Goal: Task Accomplishment & Management: Use online tool/utility

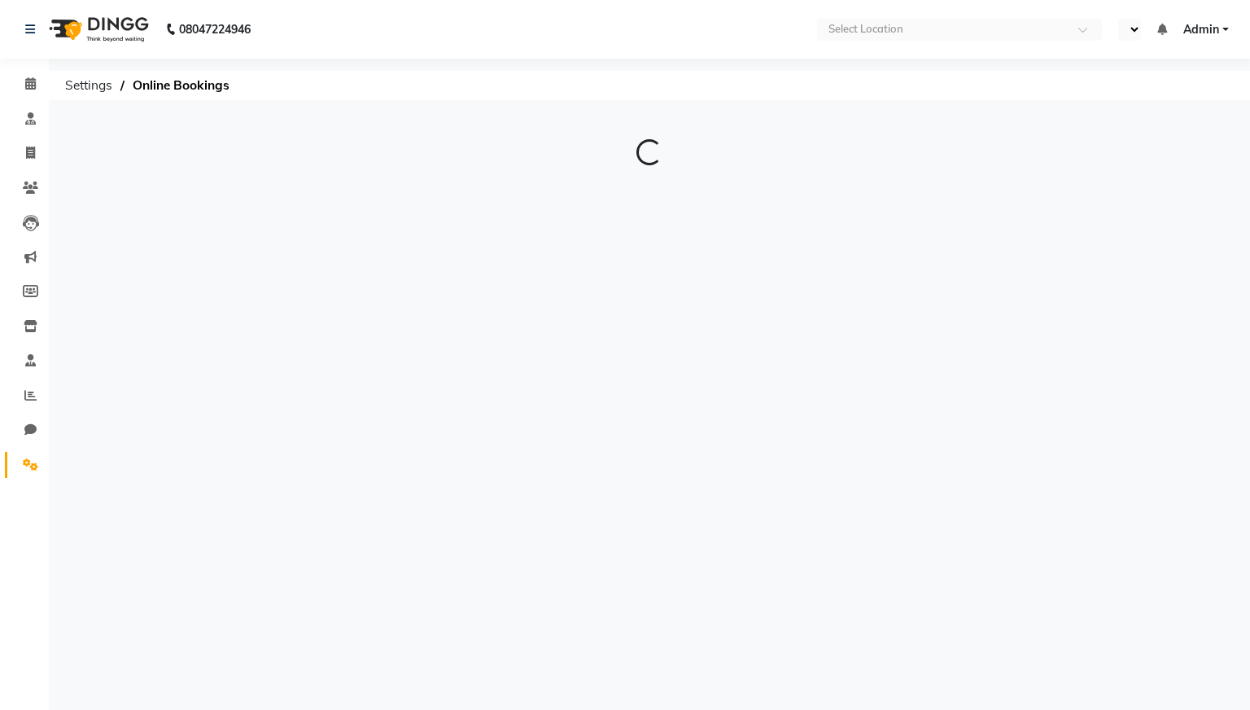
select select "en"
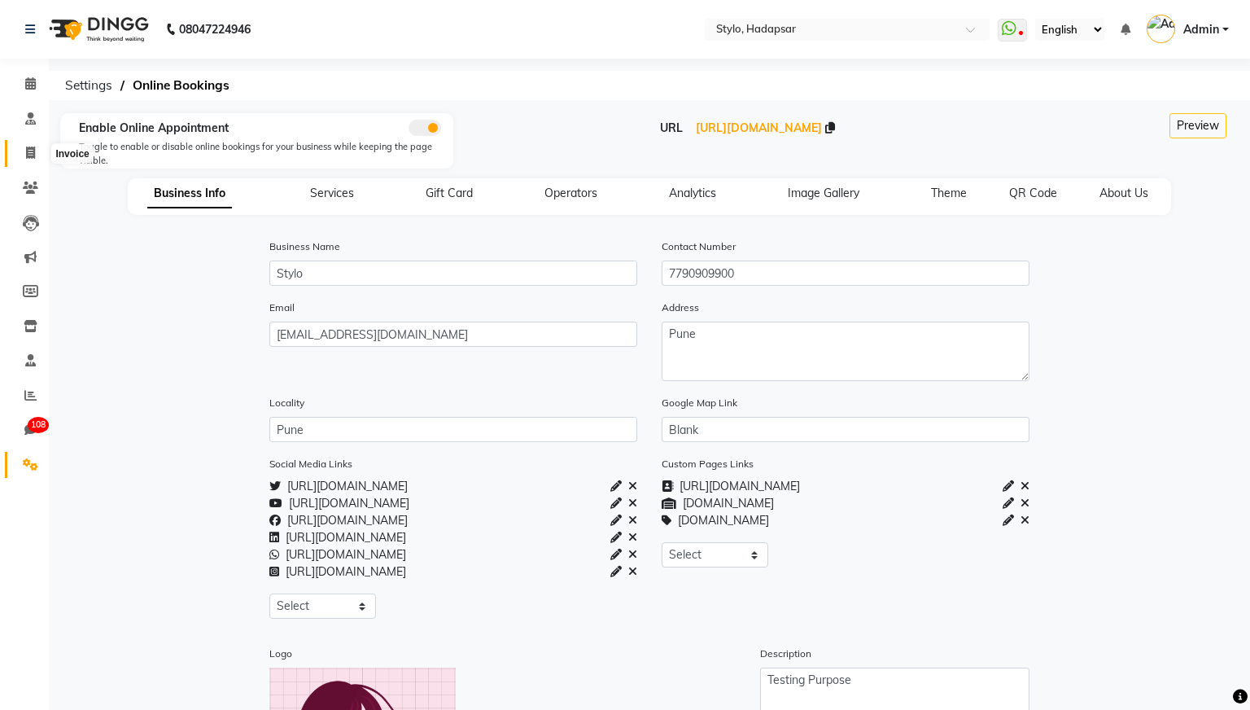
click at [25, 151] on span at bounding box center [30, 153] width 28 height 19
select select "service"
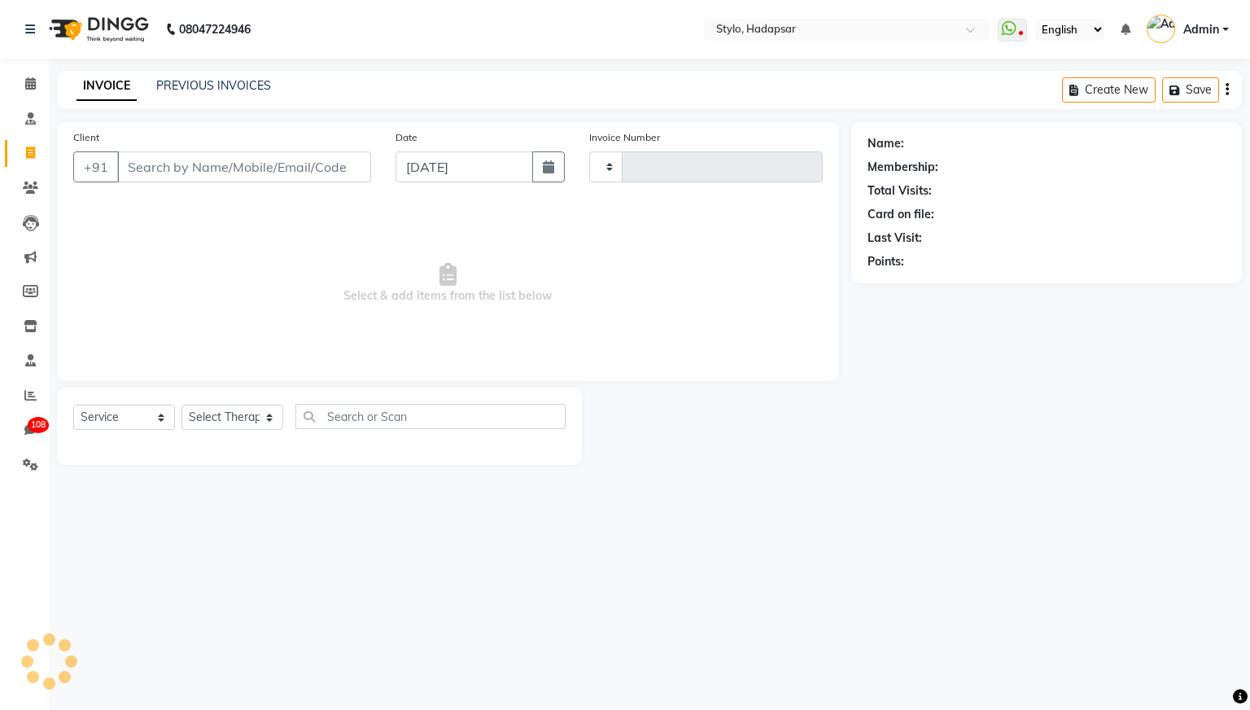
type input "761"
select select "157"
click at [853, 31] on input "text" at bounding box center [831, 31] width 236 height 16
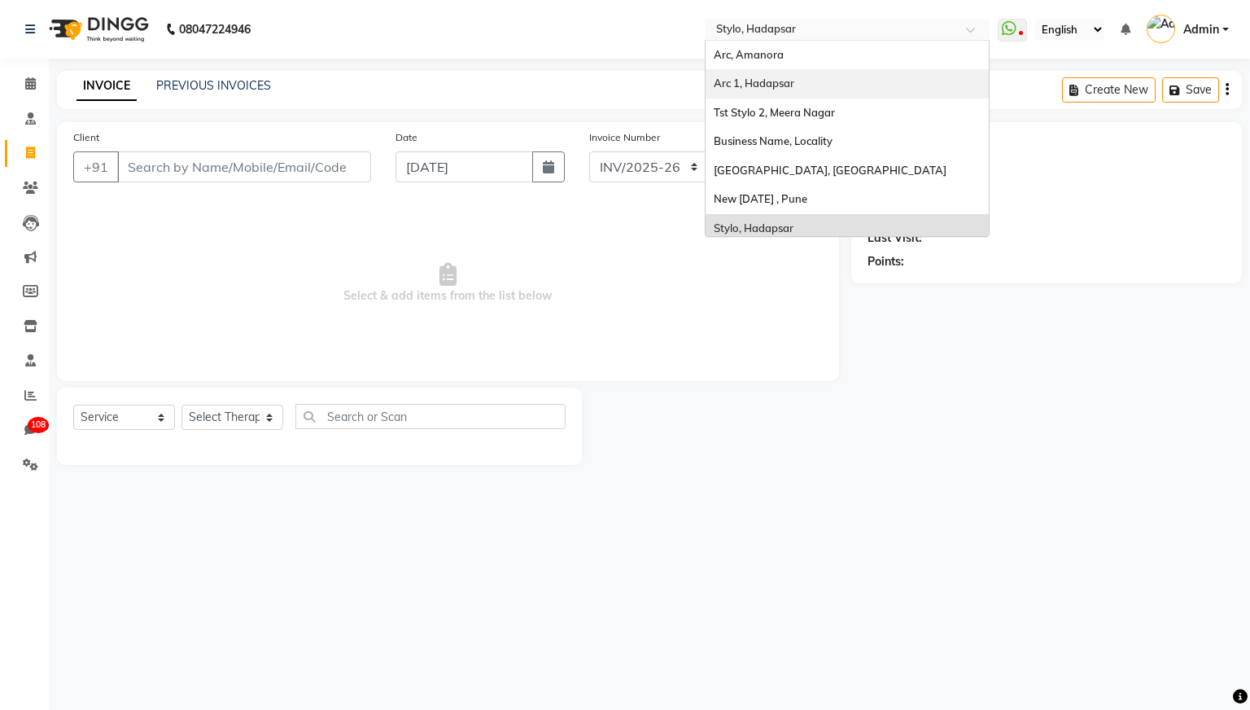
click at [764, 81] on span "Arc 1, Hadapsar" at bounding box center [754, 83] width 81 height 13
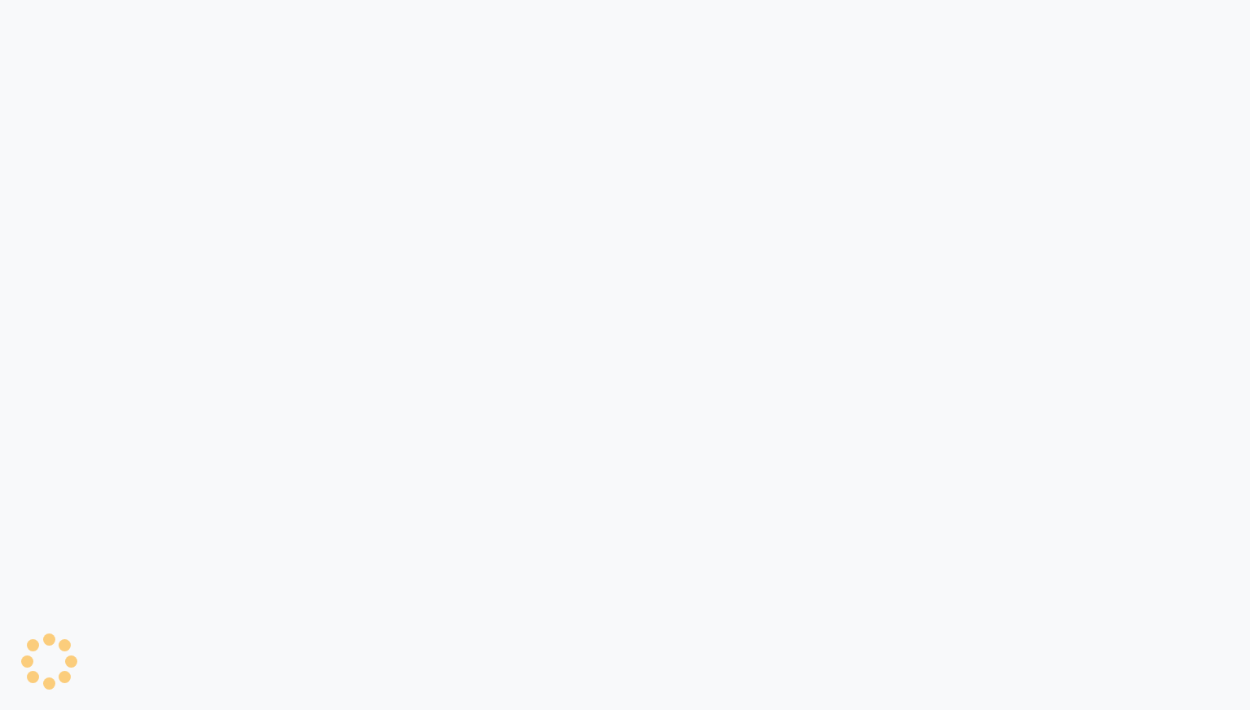
select select "81"
select select "service"
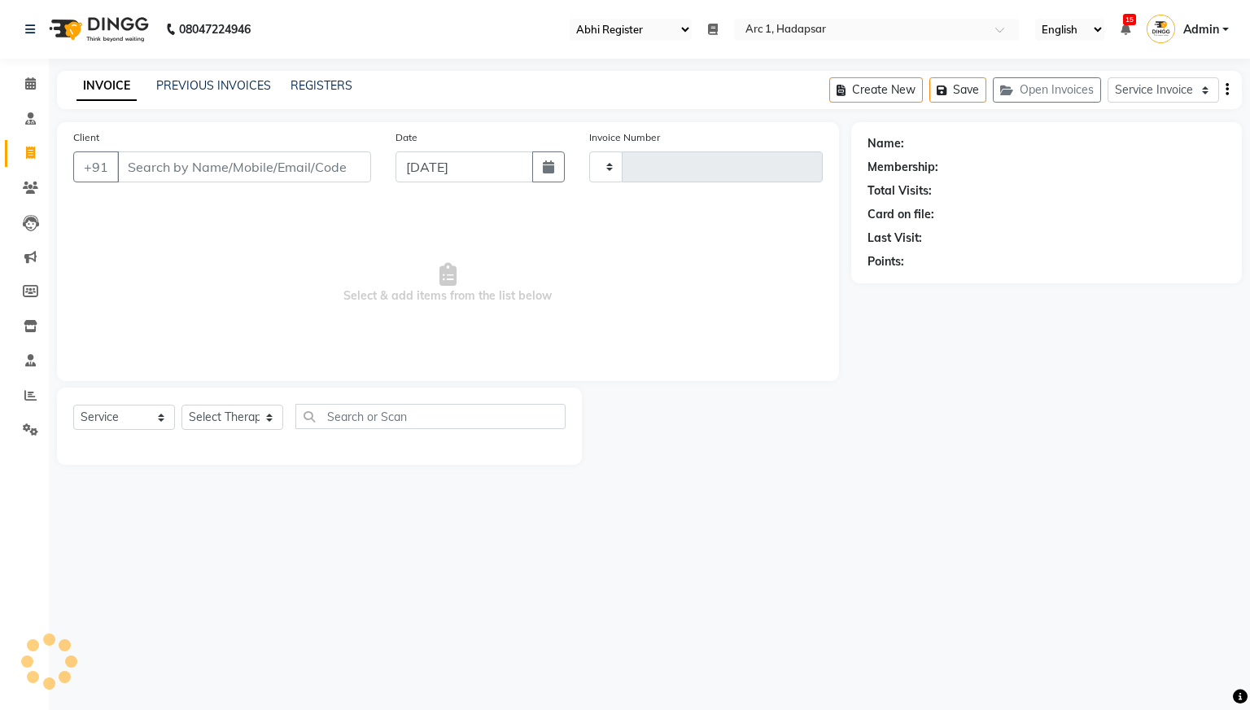
type input "0045"
select select "96"
select select "1680"
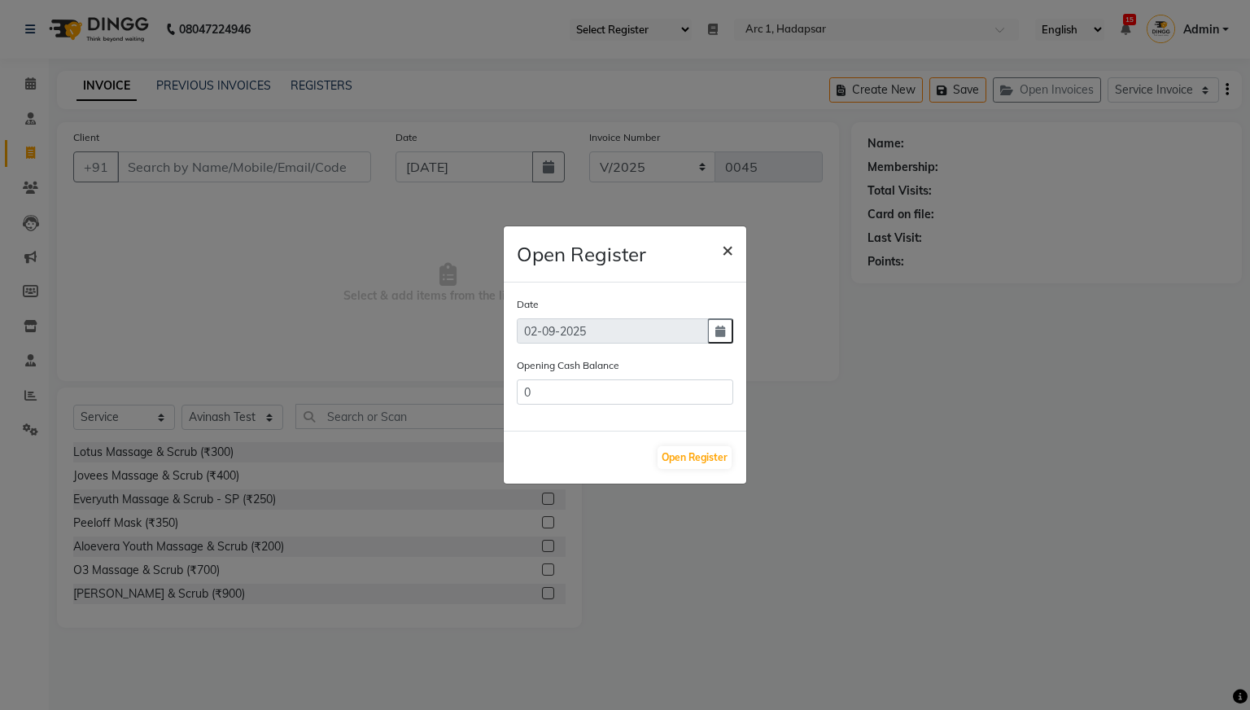
click at [726, 248] on span "×" at bounding box center [727, 249] width 11 height 24
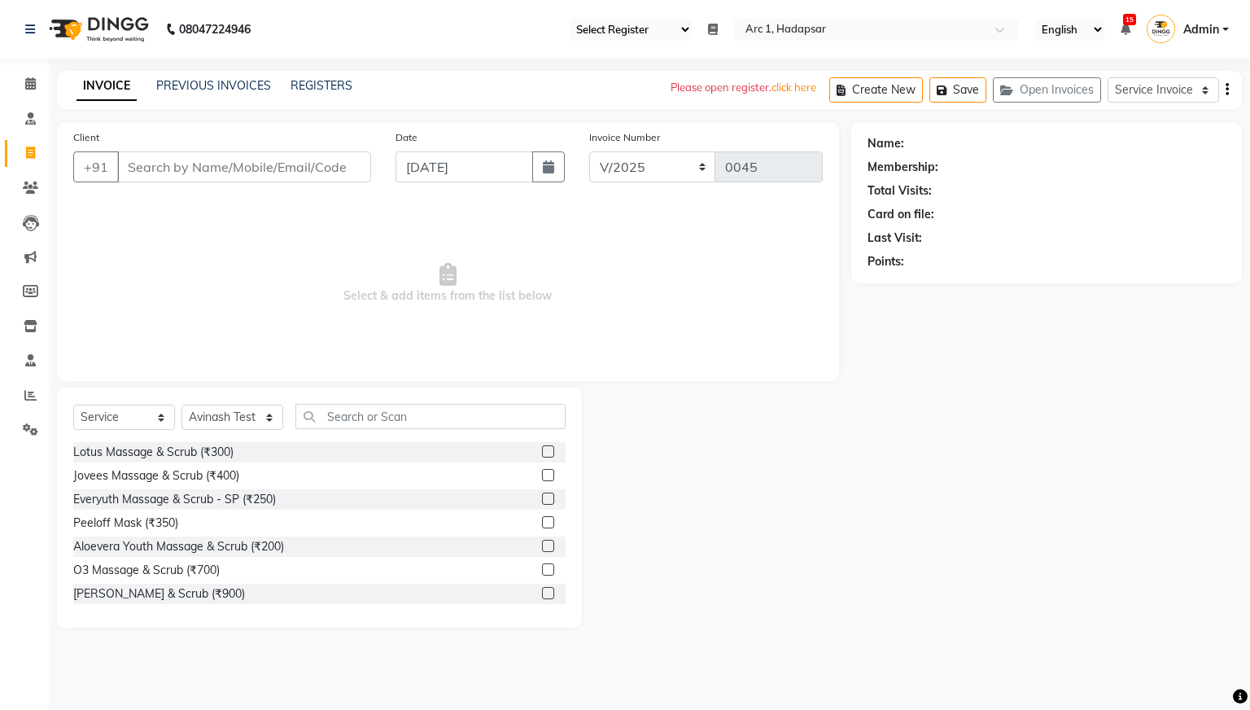
click at [1228, 90] on icon "button" at bounding box center [1227, 90] width 3 height 1
select select "1680"
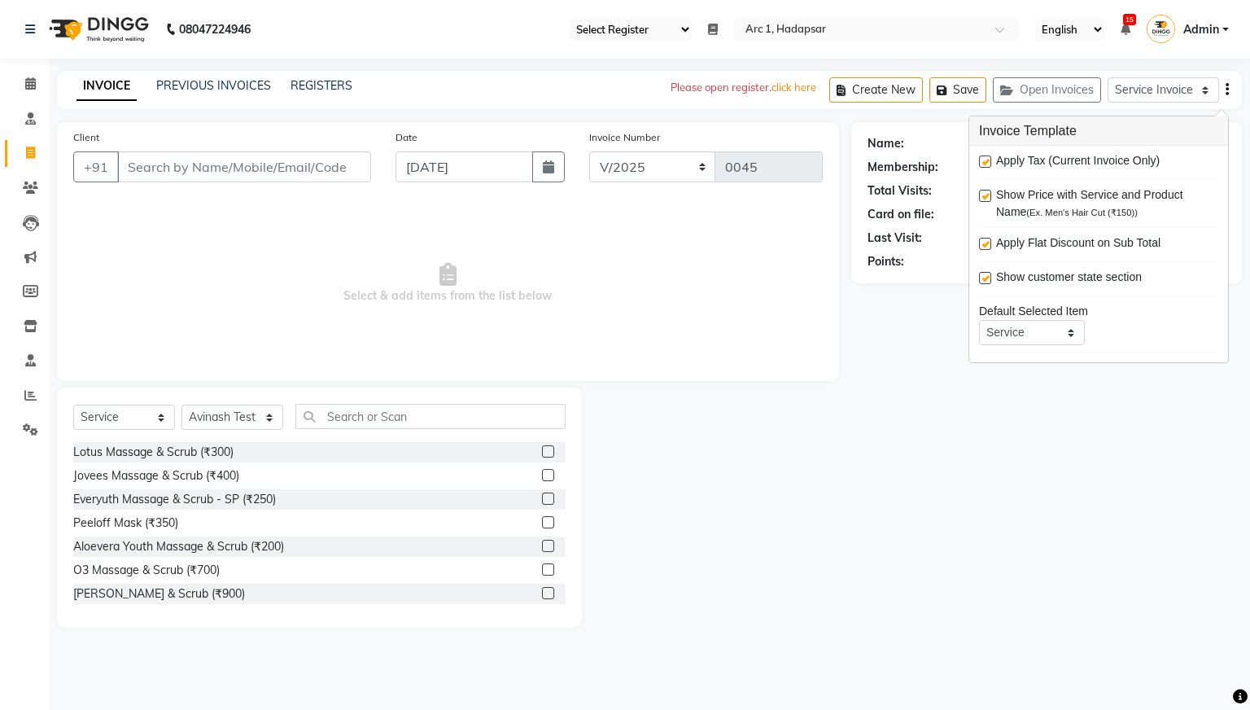
click at [1228, 90] on icon "button" at bounding box center [1227, 90] width 3 height 1
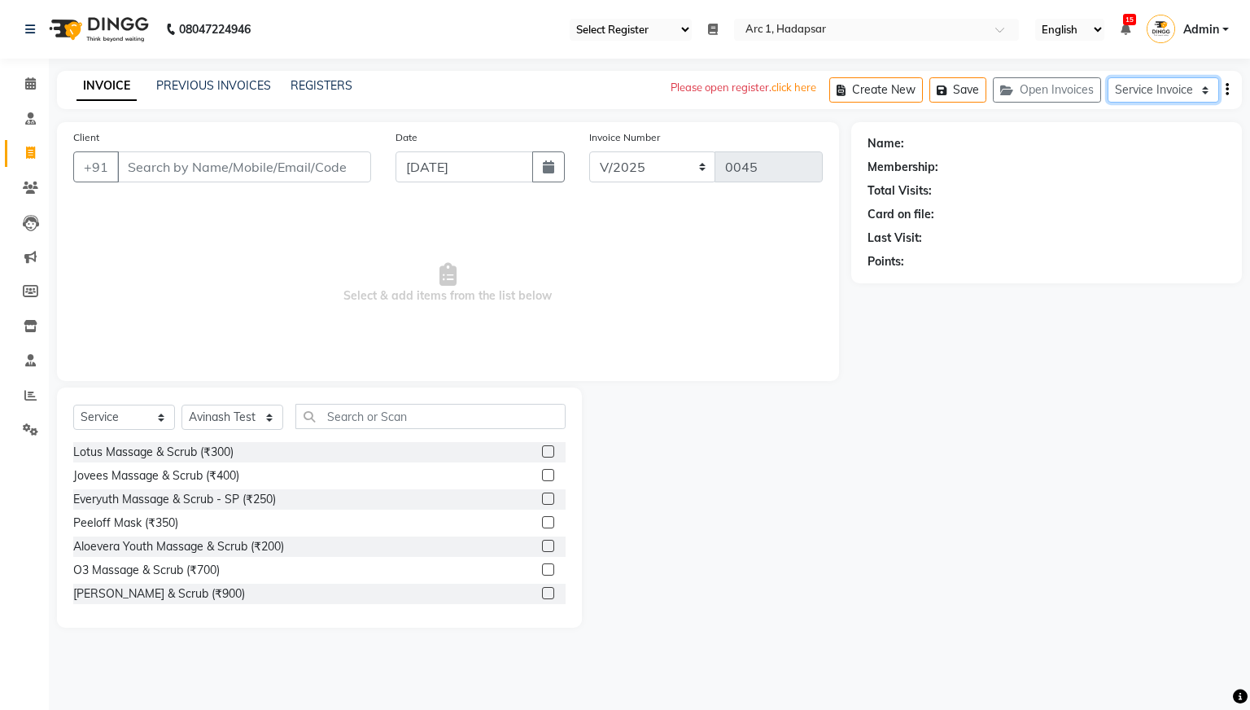
click at [1196, 83] on select "Service Invoice Product Invoice" at bounding box center [1164, 89] width 112 height 25
select select "product"
click at [1108, 77] on select "Service Invoice Product Invoice" at bounding box center [1164, 89] width 112 height 25
select select
type input "0017"
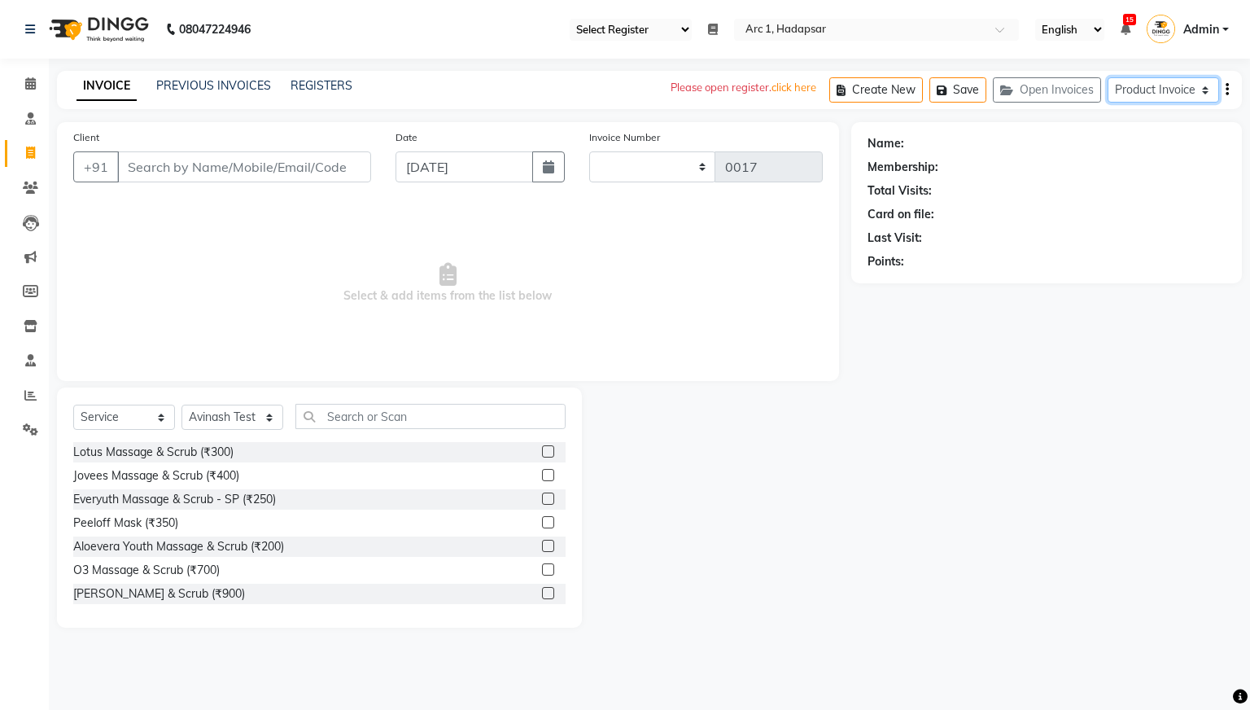
select select "196"
select select "product"
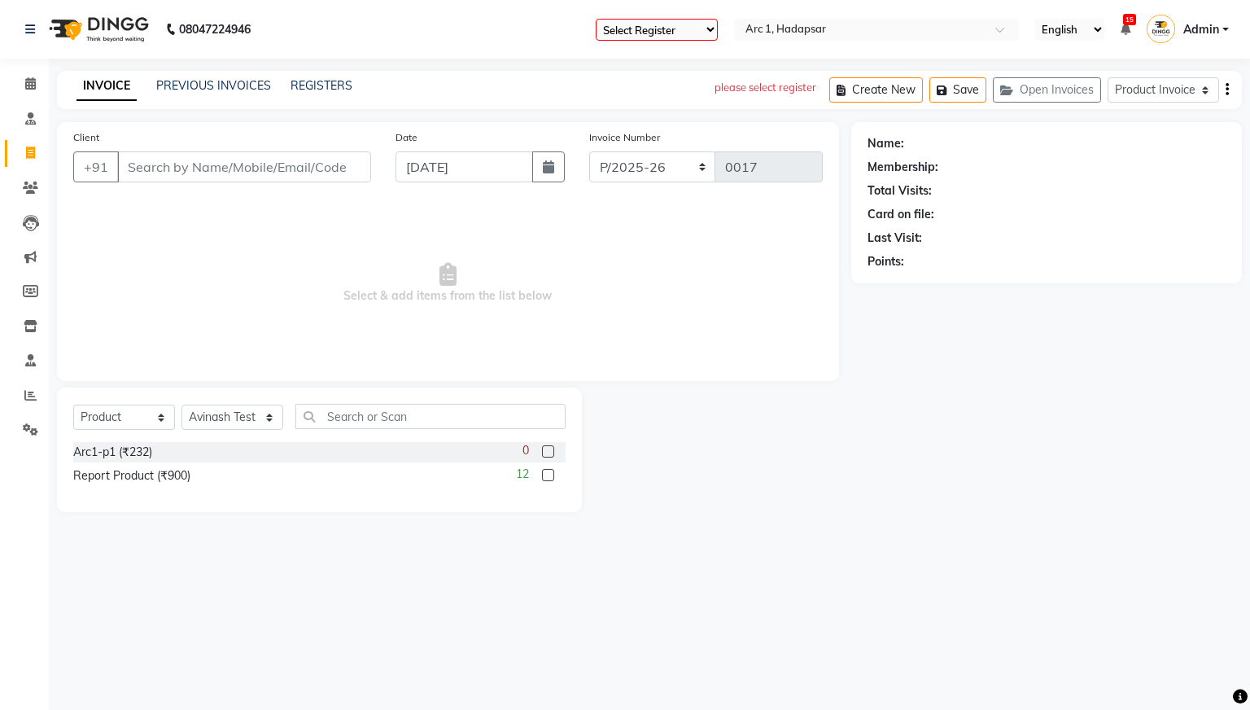
click at [704, 35] on select "Select Register Bjregister1" at bounding box center [657, 30] width 122 height 22
click at [1209, 88] on select "Service Invoice Product Invoice" at bounding box center [1164, 89] width 112 height 25
select select "service"
click at [1108, 77] on select "Service Invoice Product Invoice" at bounding box center [1164, 89] width 112 height 25
select select
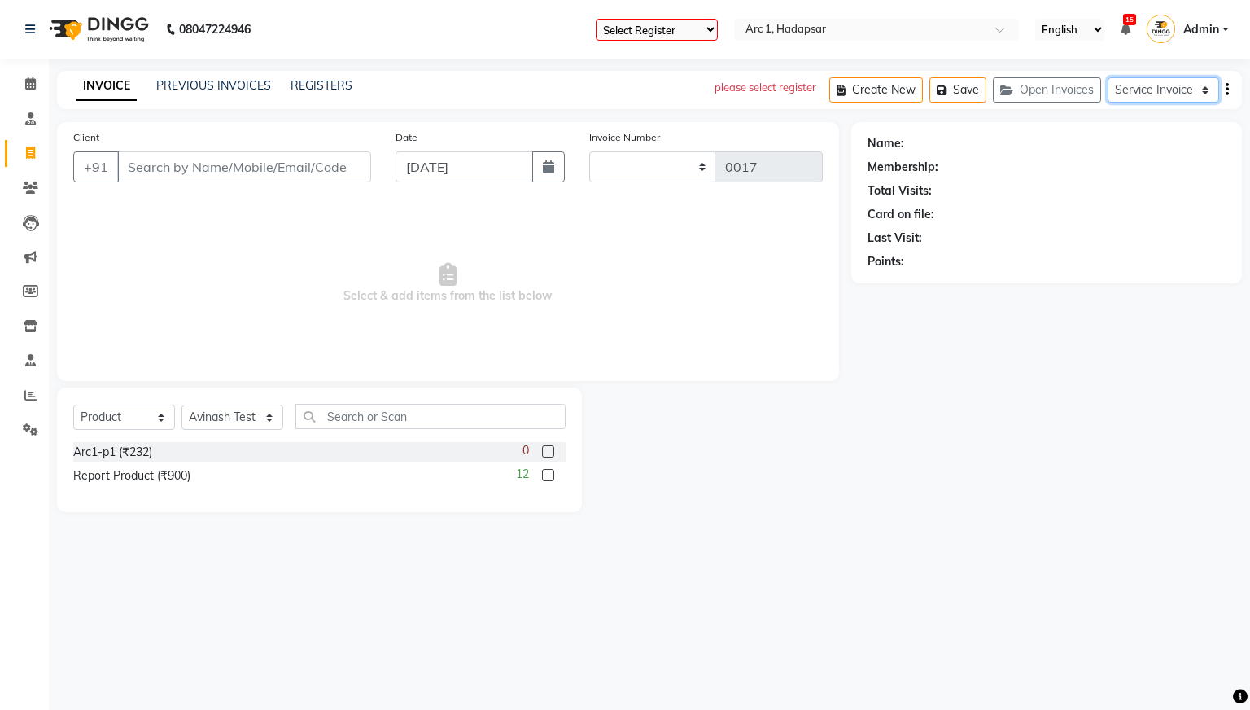
select select "81"
select select "service"
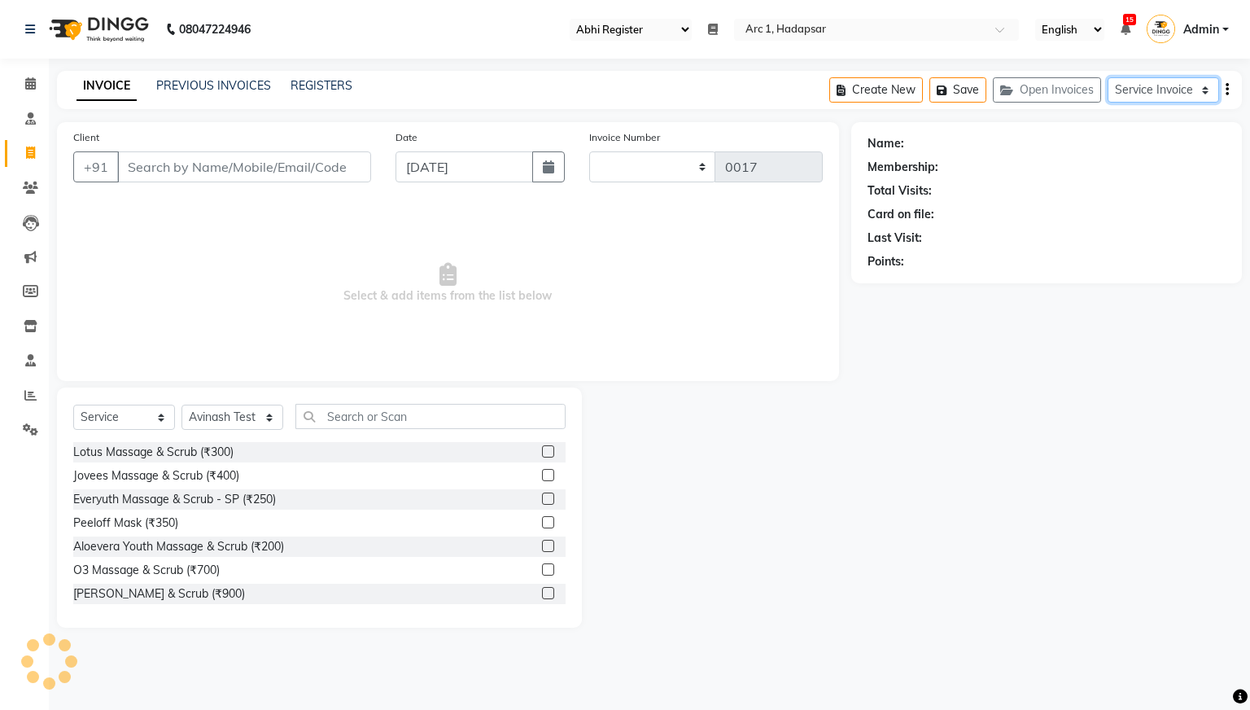
type input "0045"
select select "96"
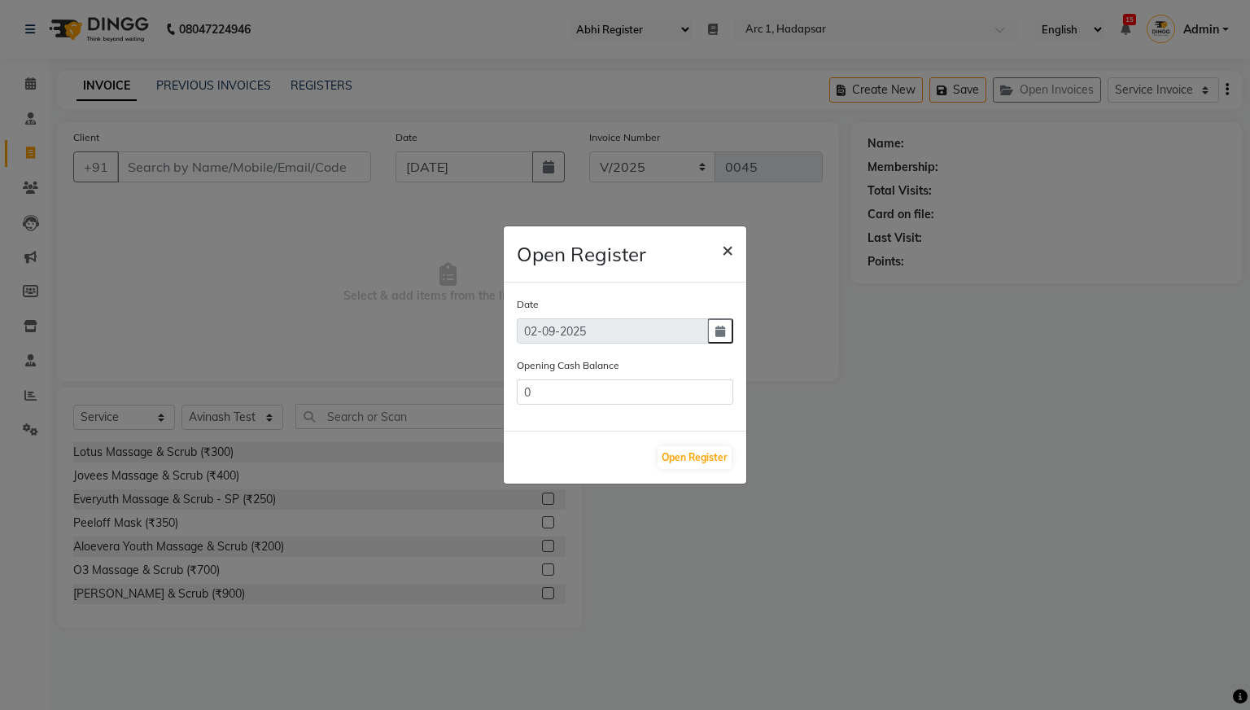
click at [735, 246] on button "×" at bounding box center [727, 249] width 37 height 46
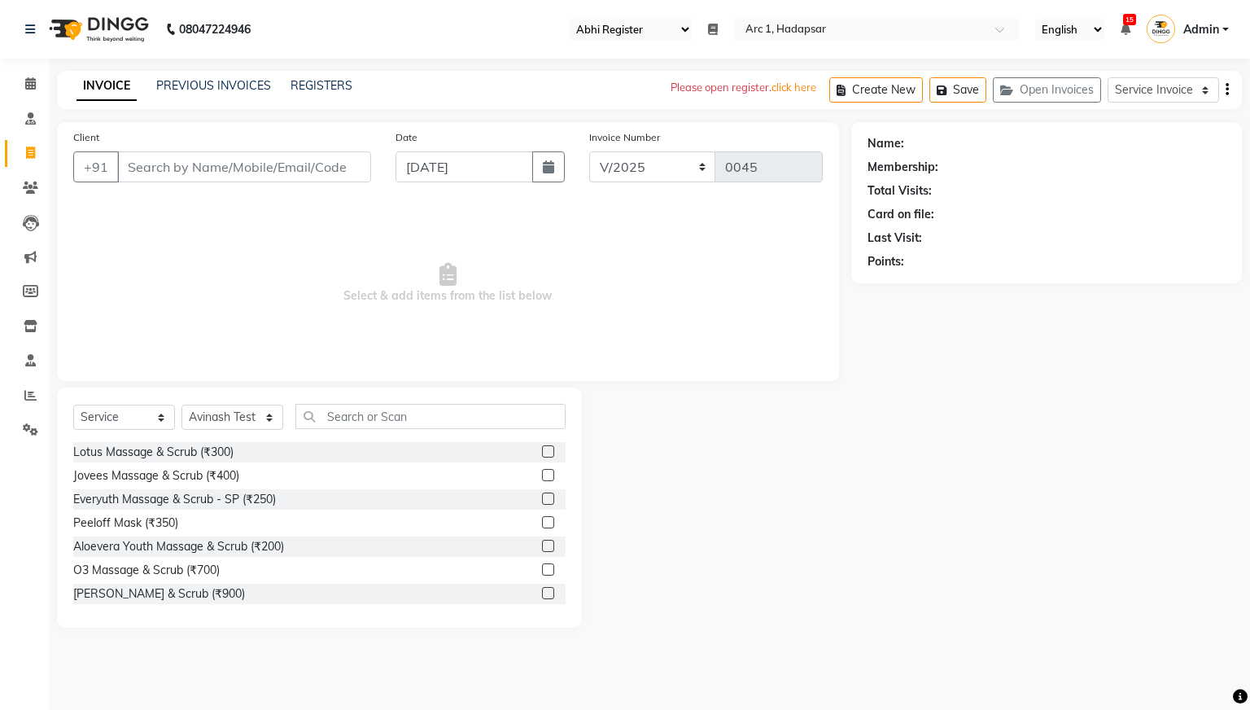
click at [682, 24] on select "Select Register Qa123 Qa Abhi Register Test1" at bounding box center [631, 30] width 122 height 22
click at [794, 33] on input "text" at bounding box center [860, 31] width 236 height 16
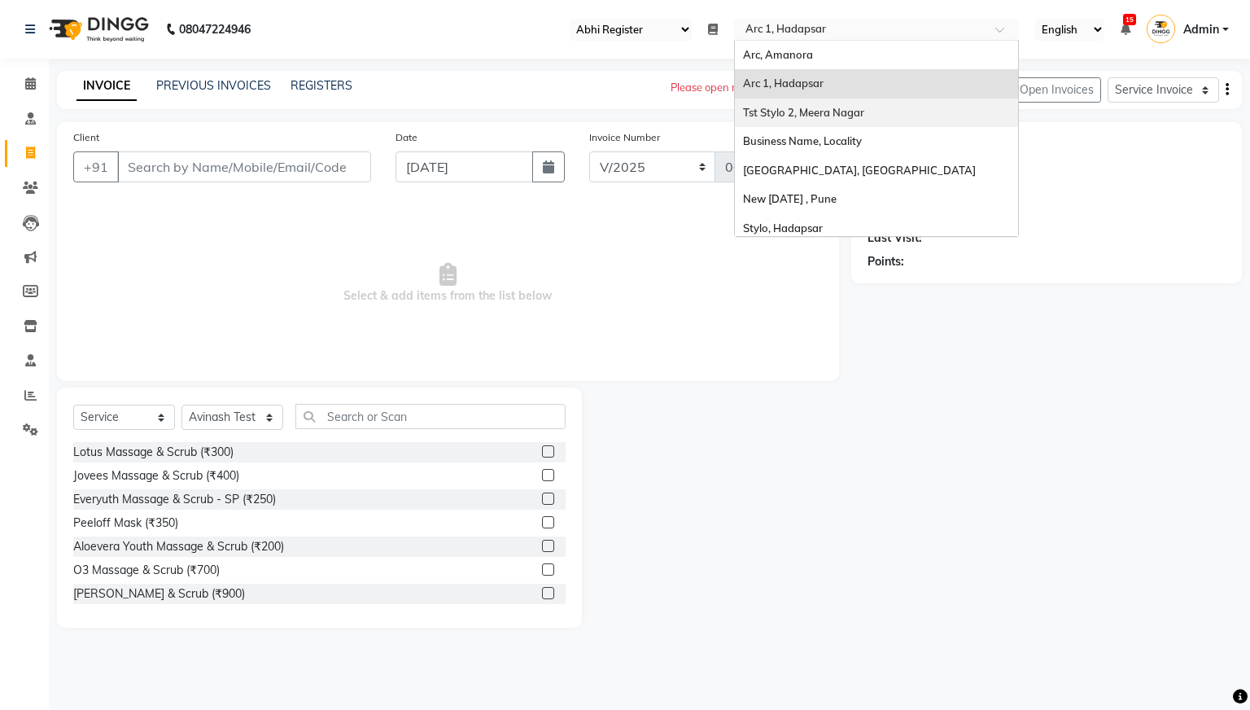
click at [824, 111] on span "Tst Stylo 2, Meera Nagar" at bounding box center [803, 112] width 121 height 13
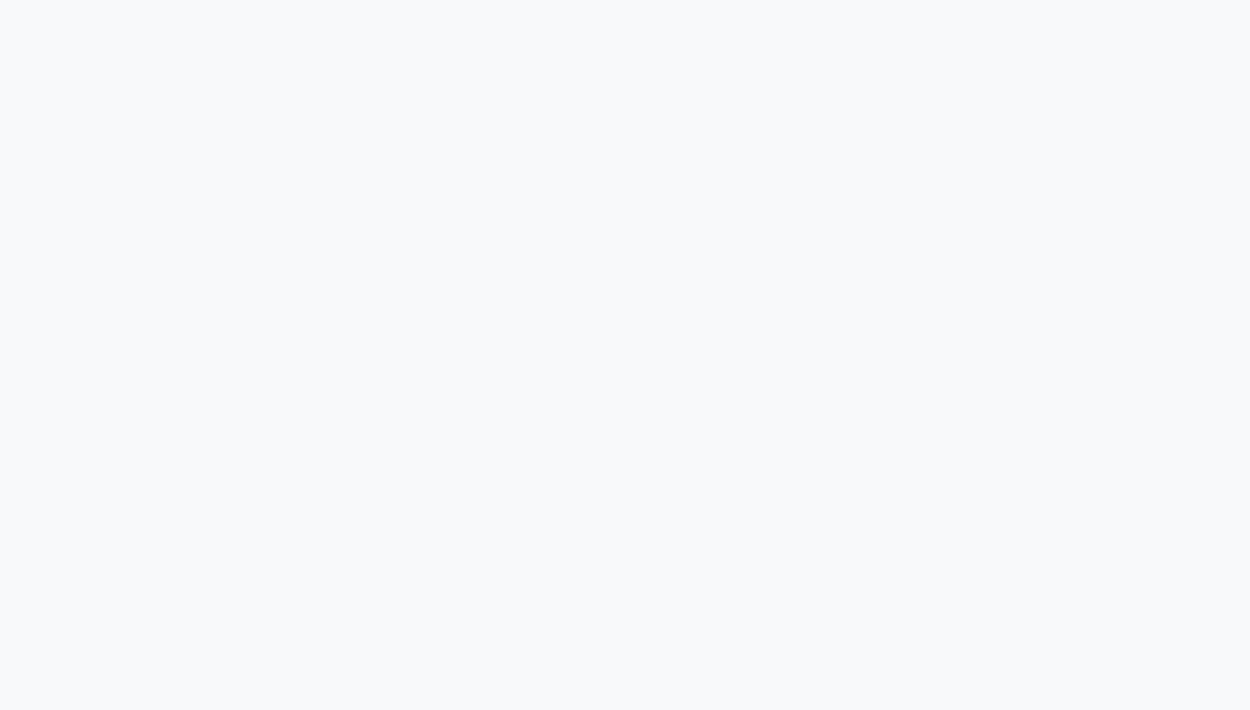
select select "service"
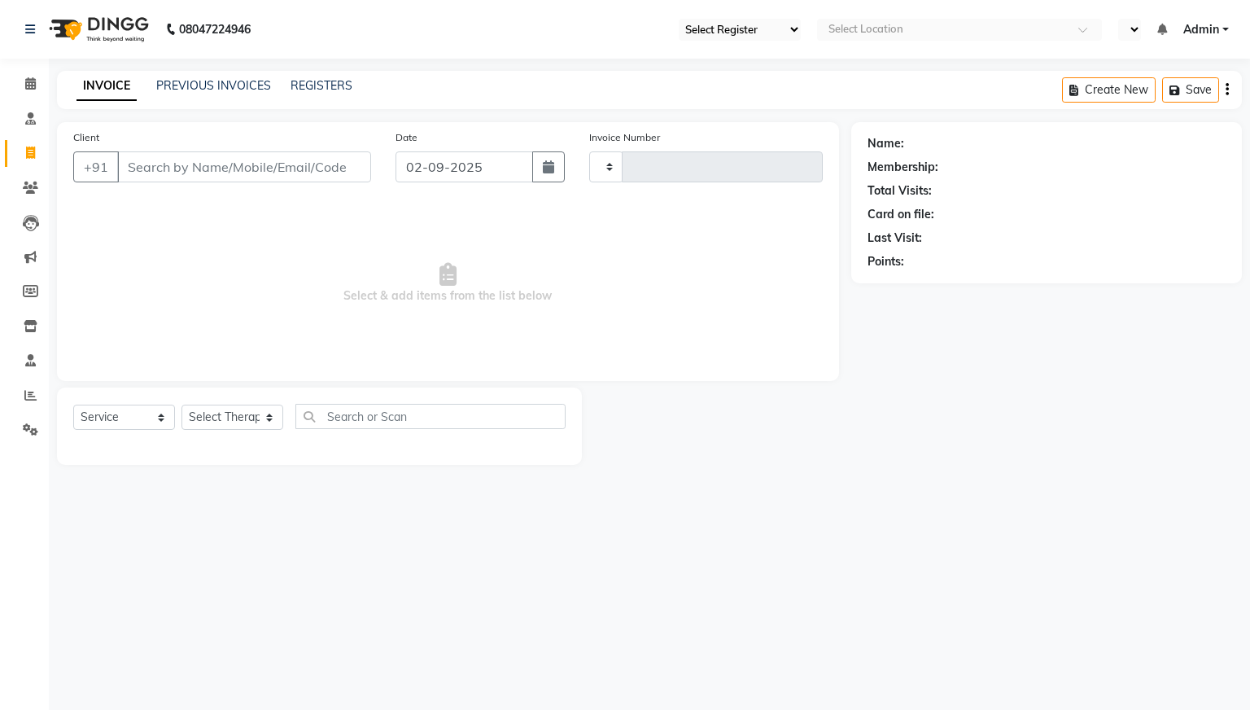
select select "en"
type input "0024"
select select "3"
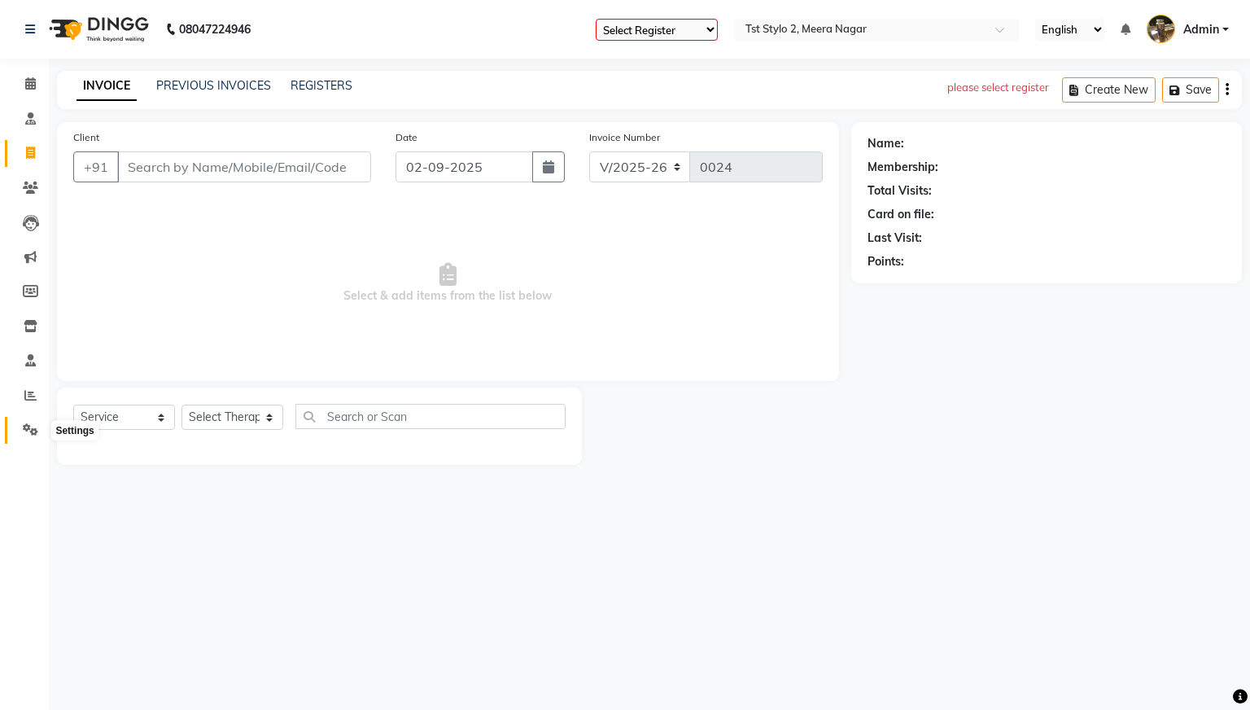
click at [28, 431] on icon at bounding box center [30, 429] width 15 height 12
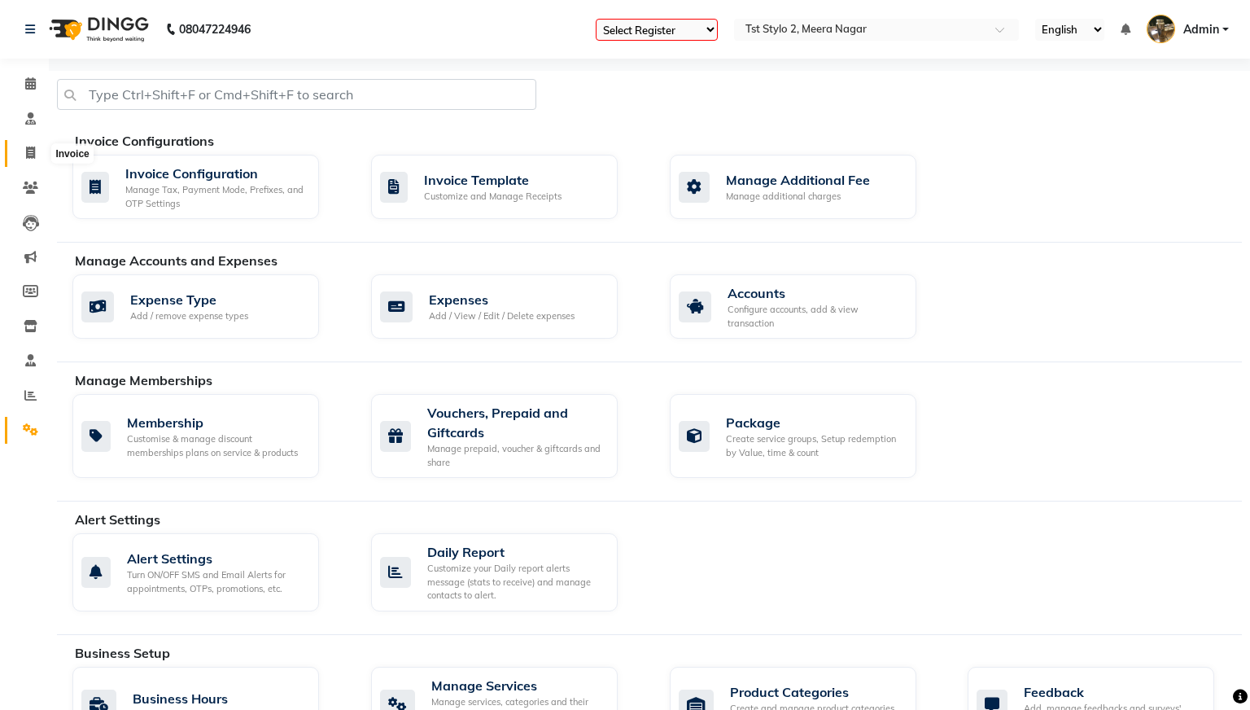
click at [30, 149] on icon at bounding box center [30, 153] width 9 height 12
select select "service"
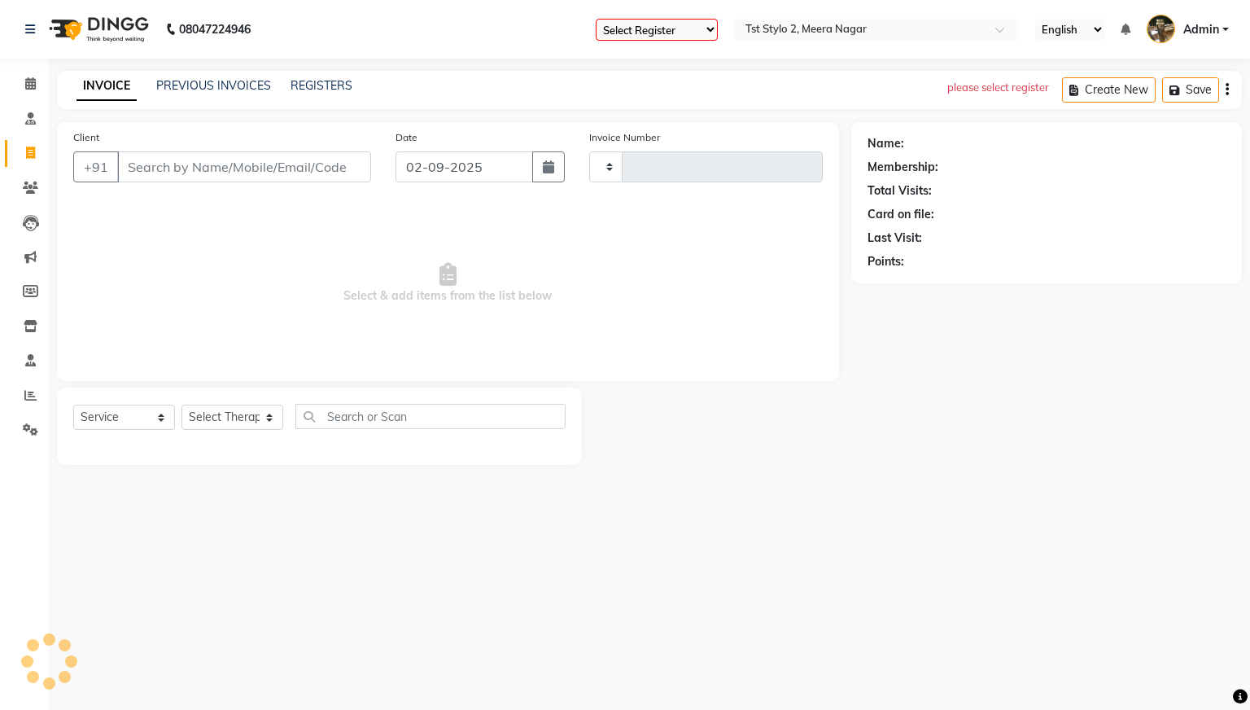
type input "0024"
select select "3"
click at [859, 26] on input "text" at bounding box center [860, 31] width 236 height 16
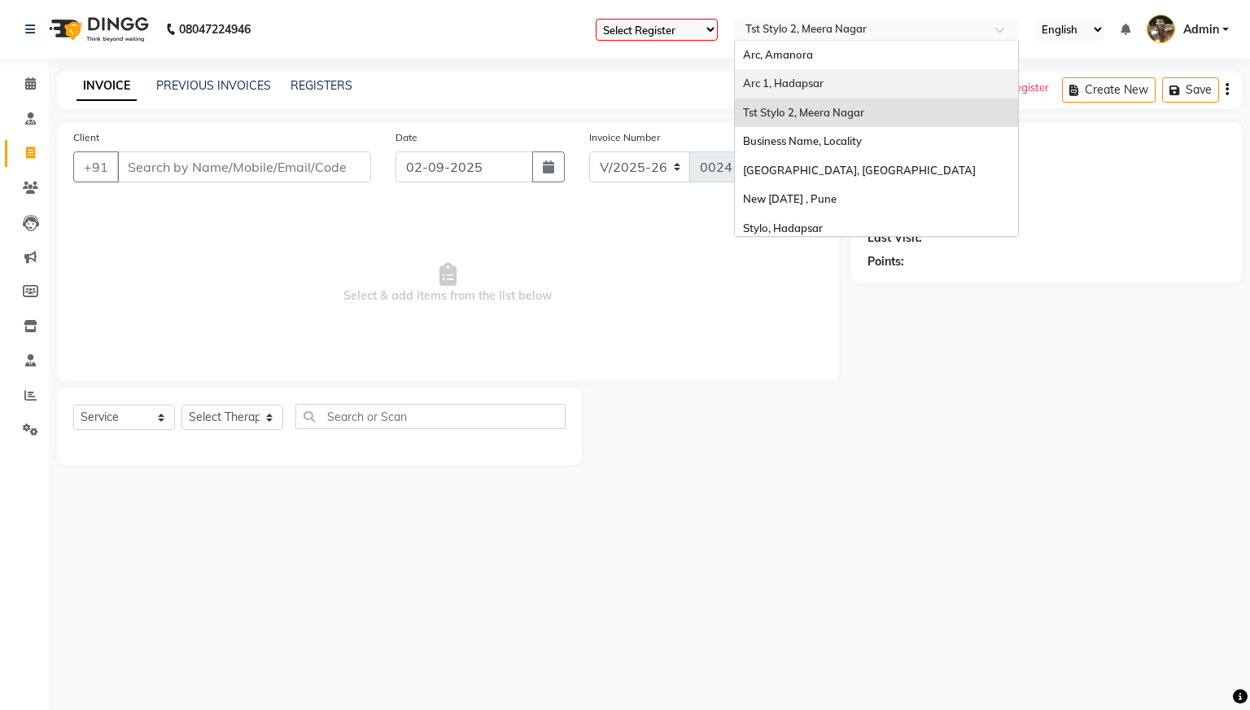
click at [811, 83] on span "Arc 1, Hadapsar" at bounding box center [783, 83] width 81 height 13
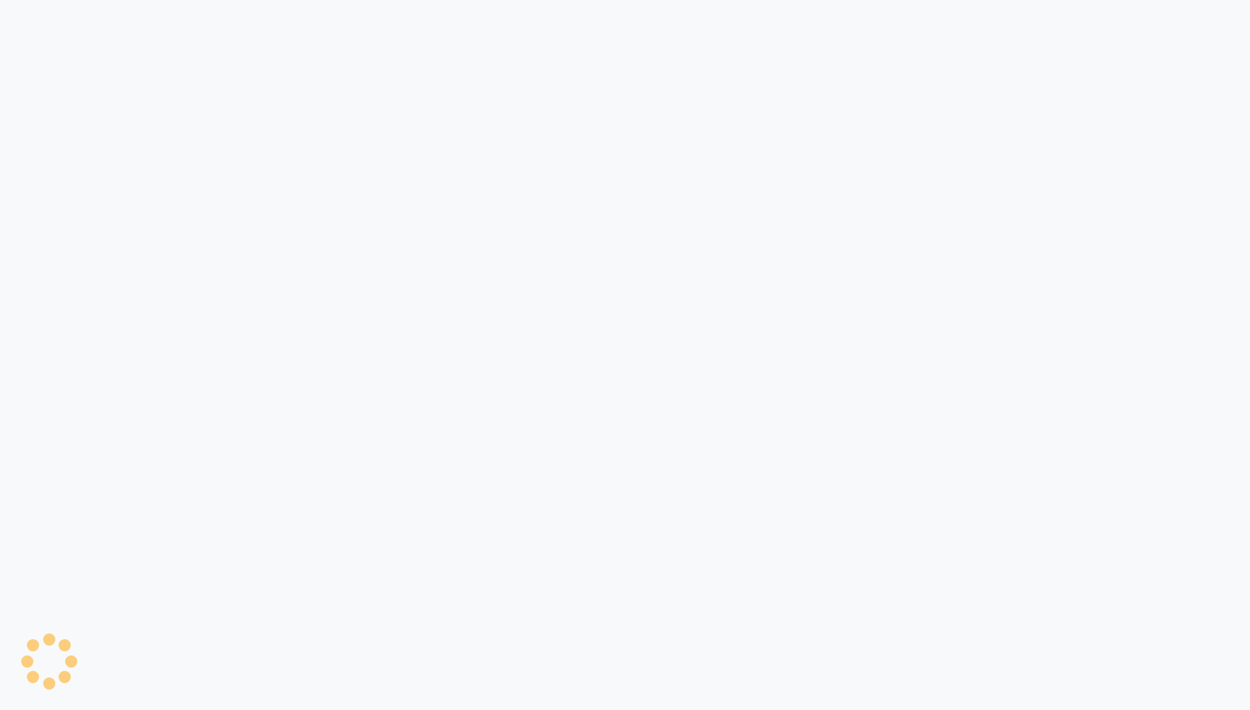
select select "service"
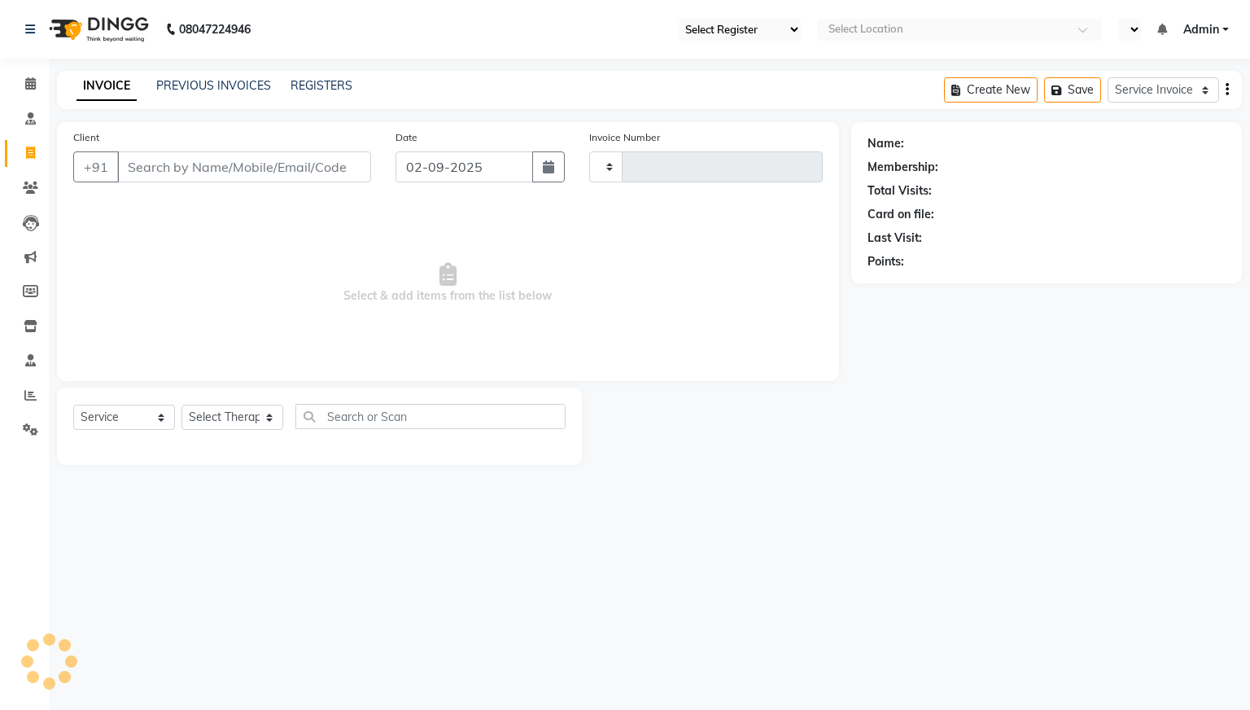
type input "0045"
select select "81"
select select "en"
select select "96"
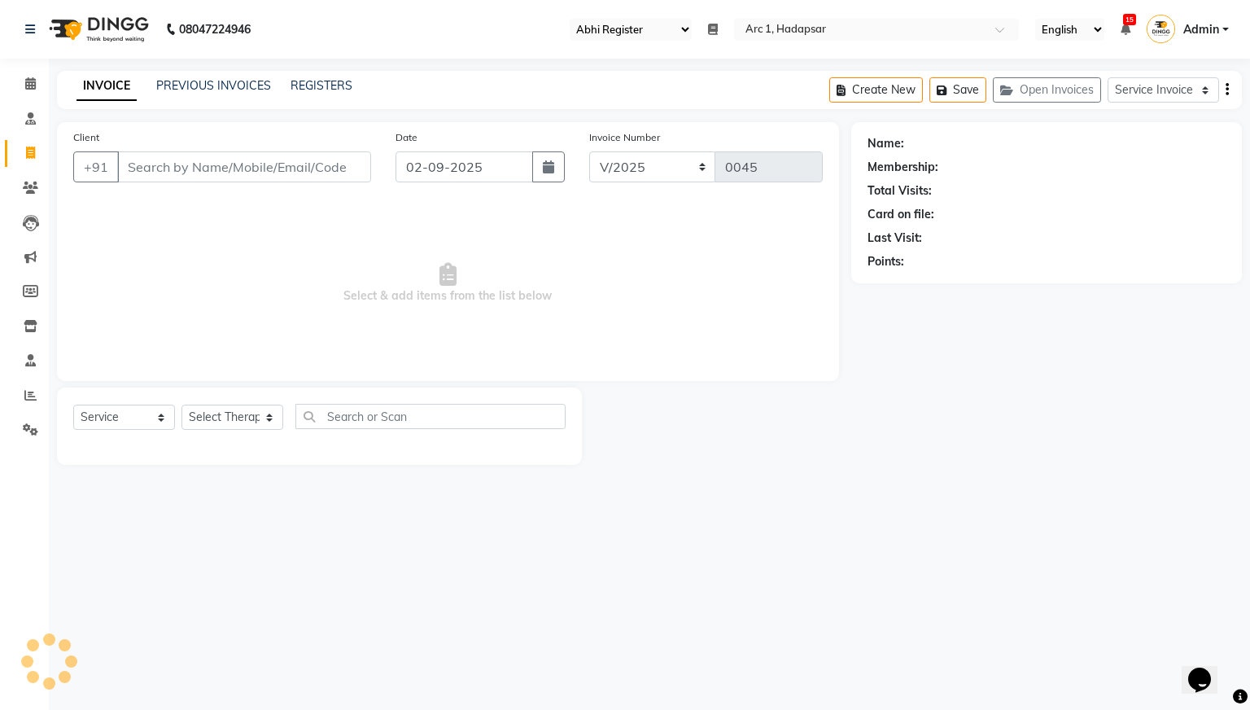
select select "1680"
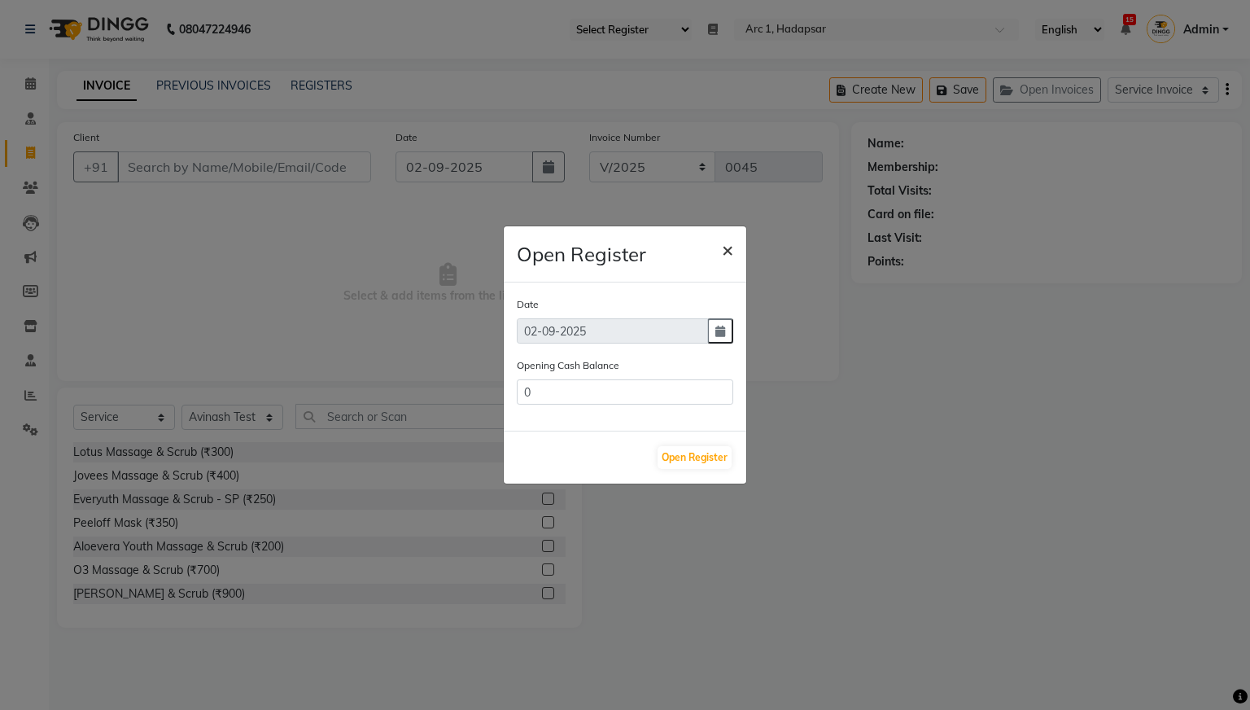
click at [728, 254] on span "×" at bounding box center [727, 249] width 11 height 24
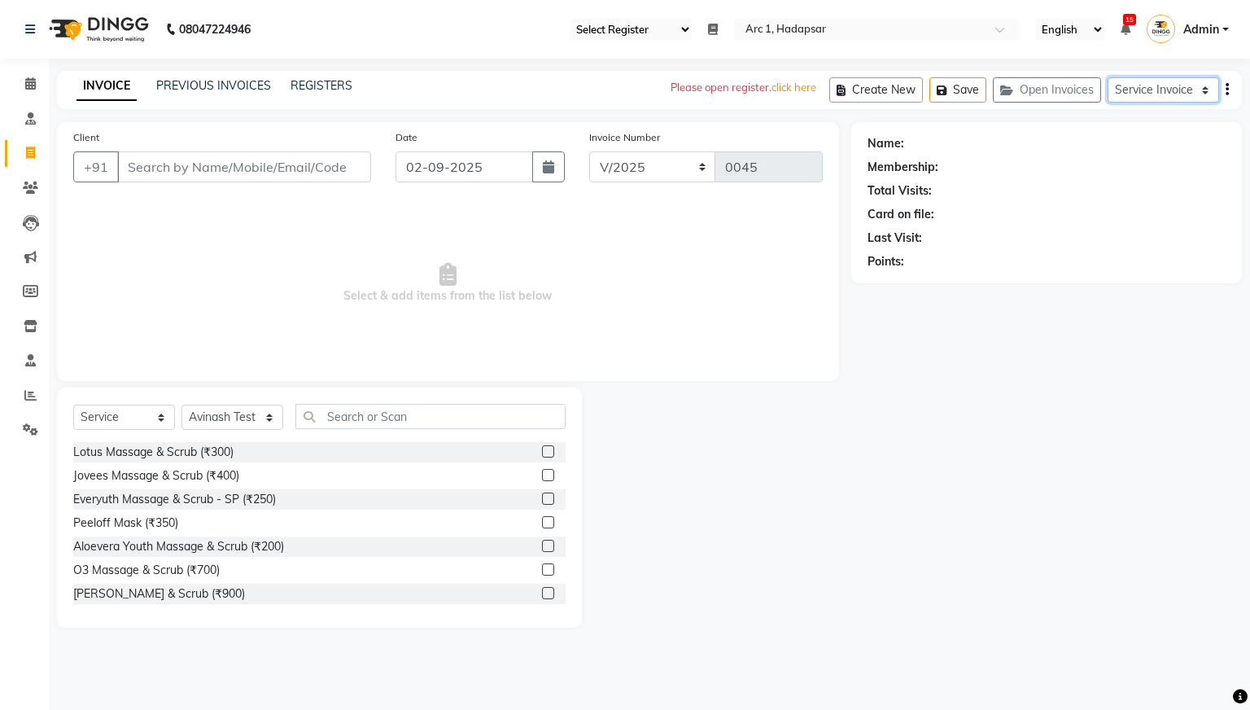
click at [1161, 85] on select "Service Invoice Product Invoice" at bounding box center [1164, 89] width 112 height 25
select select "product"
click at [1108, 77] on select "Service Invoice Product Invoice" at bounding box center [1164, 89] width 112 height 25
select select
select select "product"
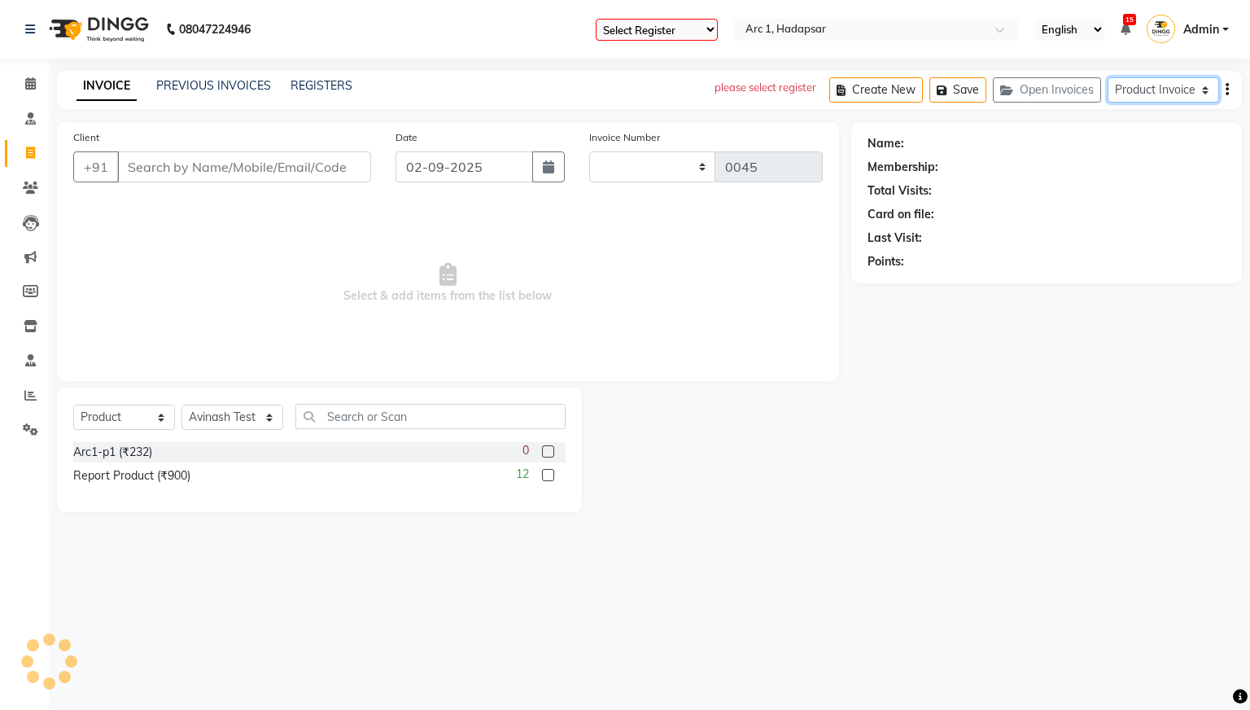
type input "0017"
select select "196"
click at [710, 23] on select "Select Register Bjregister1" at bounding box center [657, 30] width 122 height 22
select select "88"
click at [596, 19] on select "Select Register Bjregister1" at bounding box center [657, 30] width 122 height 22
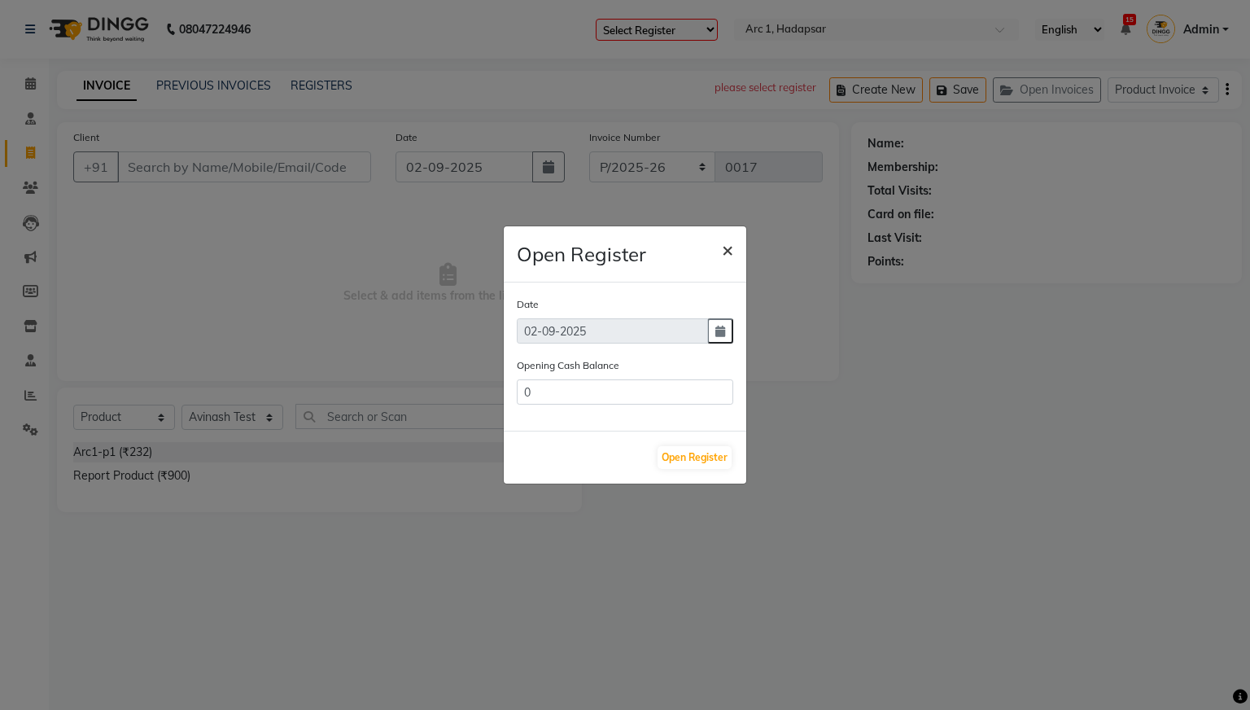
click at [725, 250] on span "×" at bounding box center [727, 249] width 11 height 24
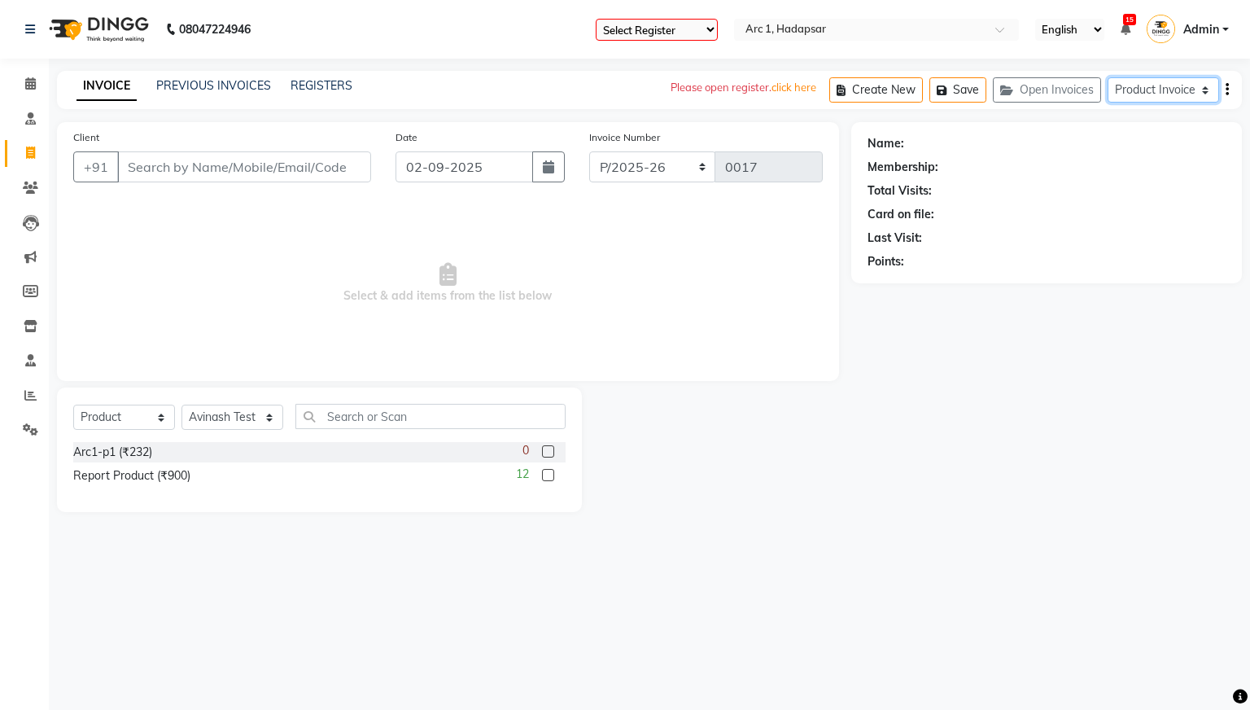
click at [1149, 90] on select "Service Invoice Product Invoice" at bounding box center [1164, 89] width 112 height 25
select select "service"
click at [1108, 77] on select "Service Invoice Product Invoice" at bounding box center [1164, 89] width 112 height 25
select select
select select "81"
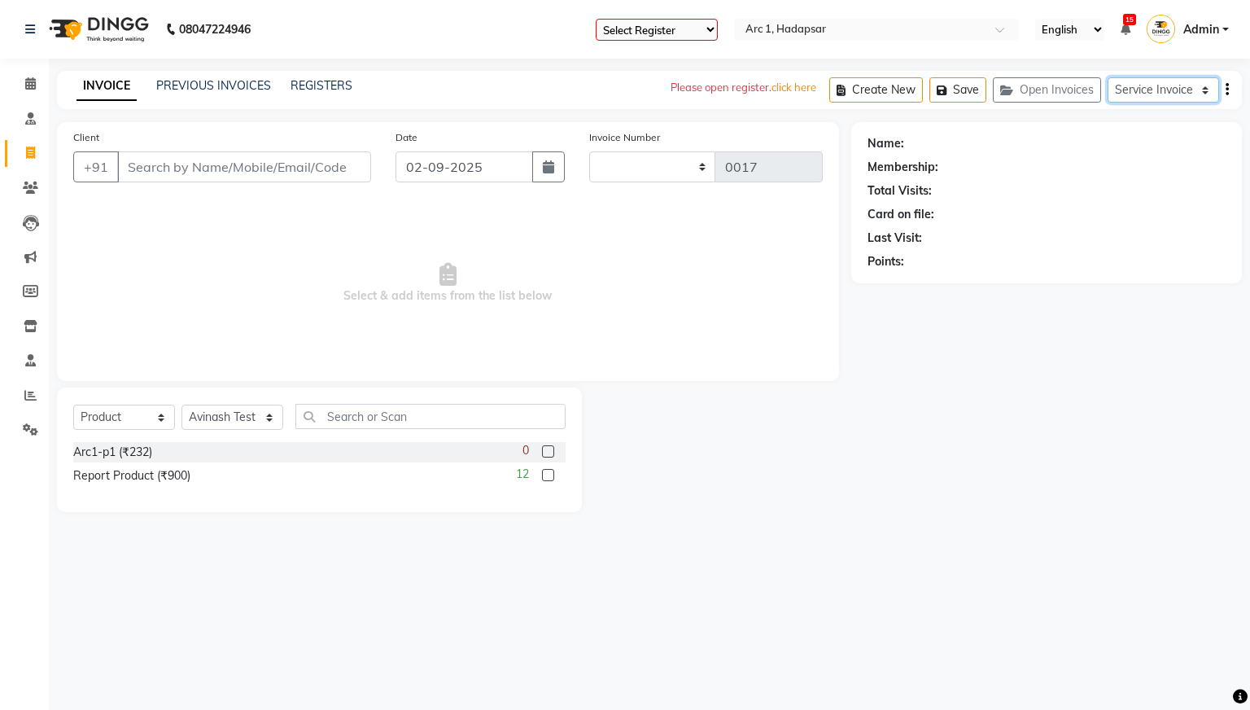
select select "service"
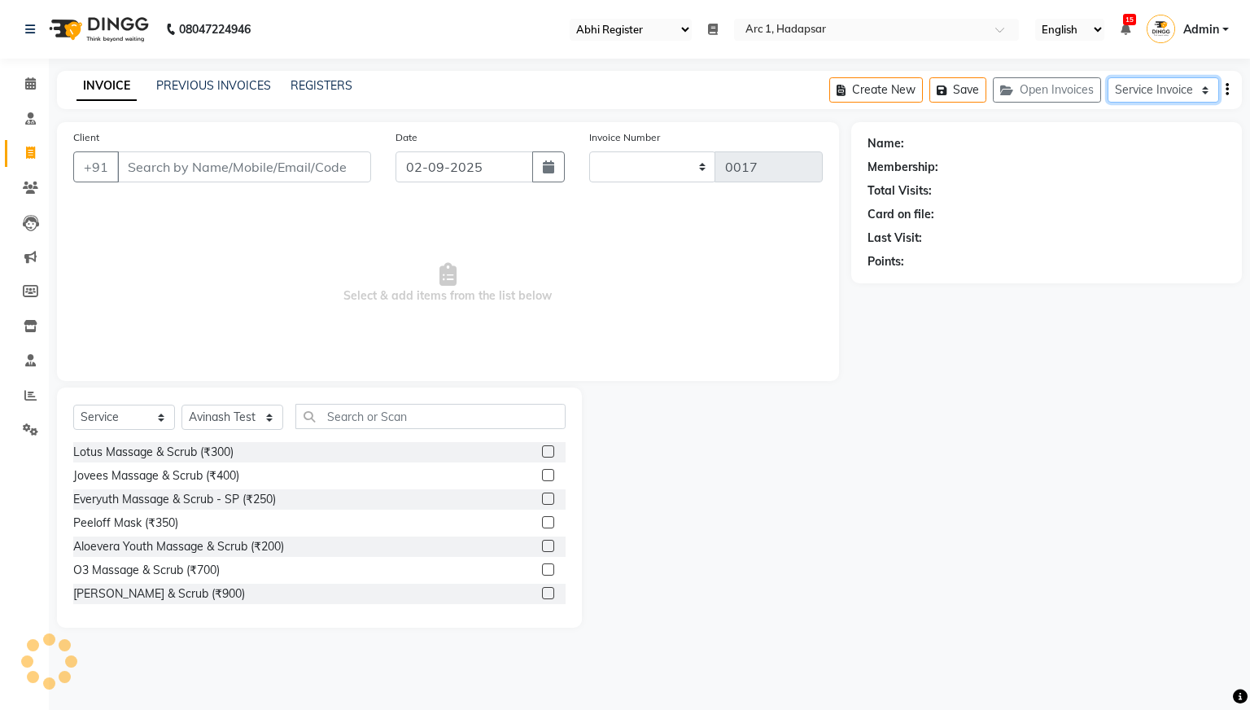
type input "0045"
select select "96"
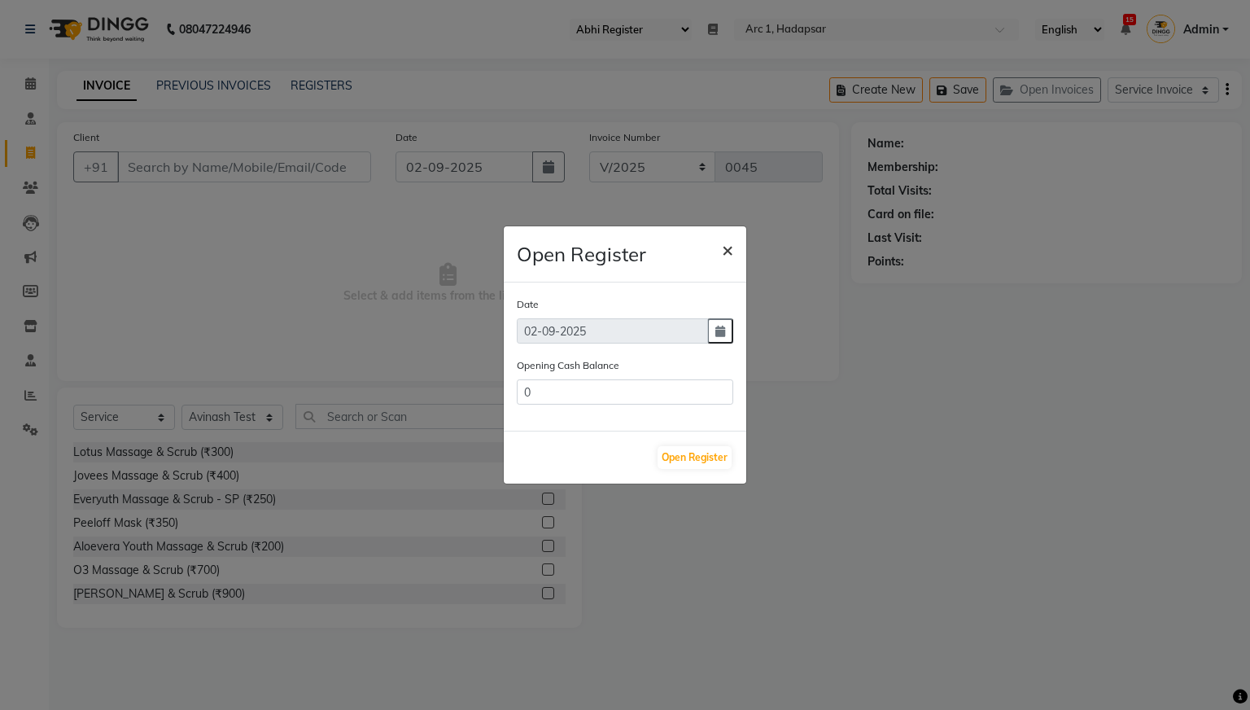
click at [731, 248] on span "×" at bounding box center [727, 249] width 11 height 24
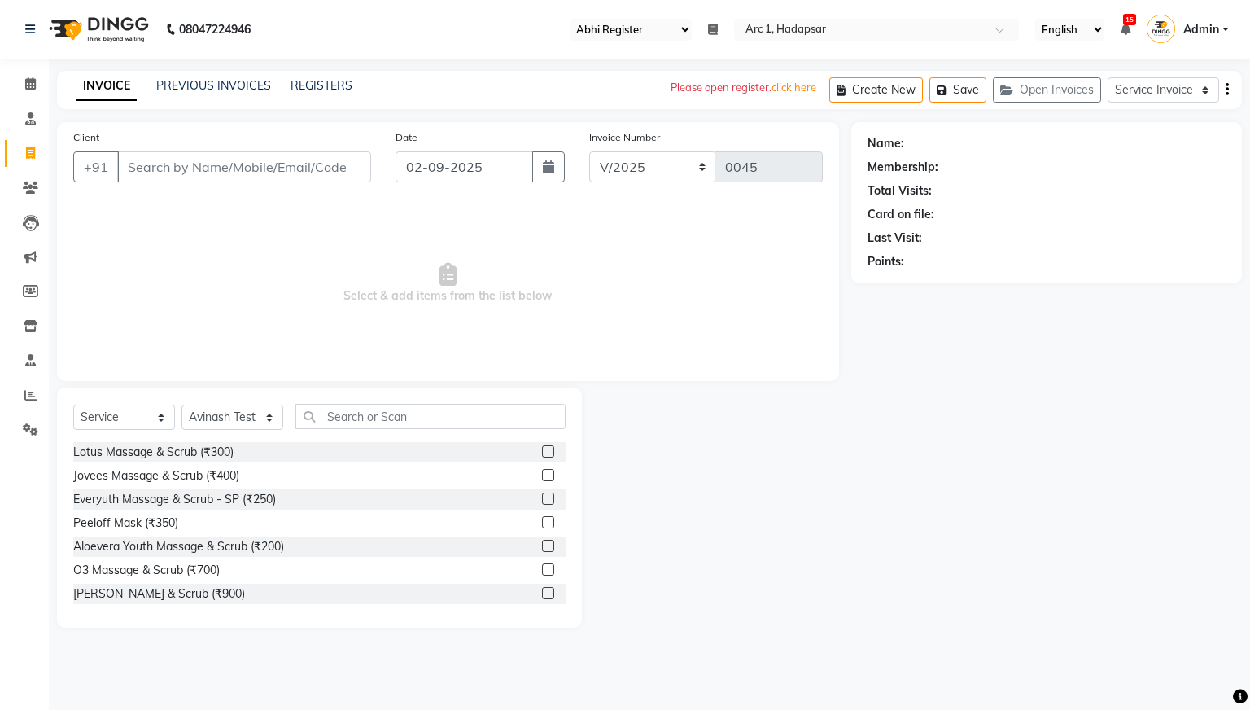
click at [681, 20] on select "Select Register Qa123 Qa Abhi Register Test1" at bounding box center [631, 30] width 122 height 22
click at [34, 328] on icon at bounding box center [31, 326] width 14 height 12
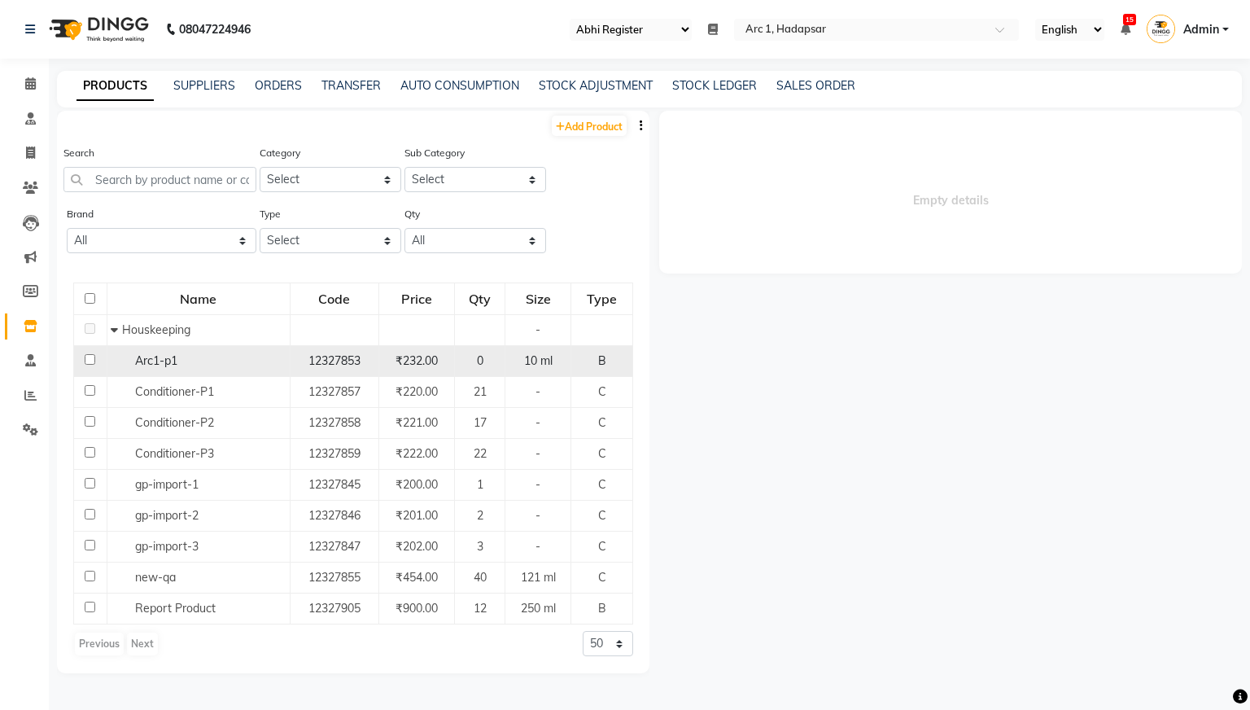
click at [311, 358] on span "12327853" at bounding box center [335, 360] width 52 height 15
select select
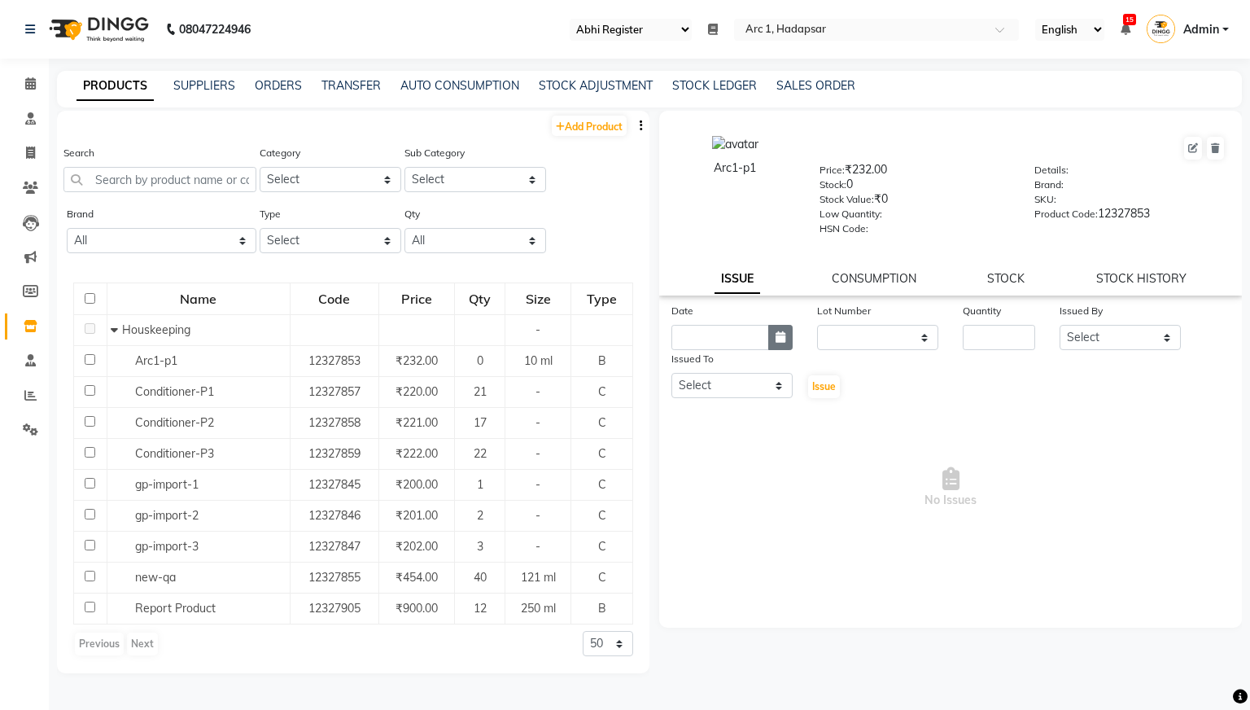
click at [776, 336] on icon "button" at bounding box center [781, 336] width 10 height 11
select select "9"
select select "2025"
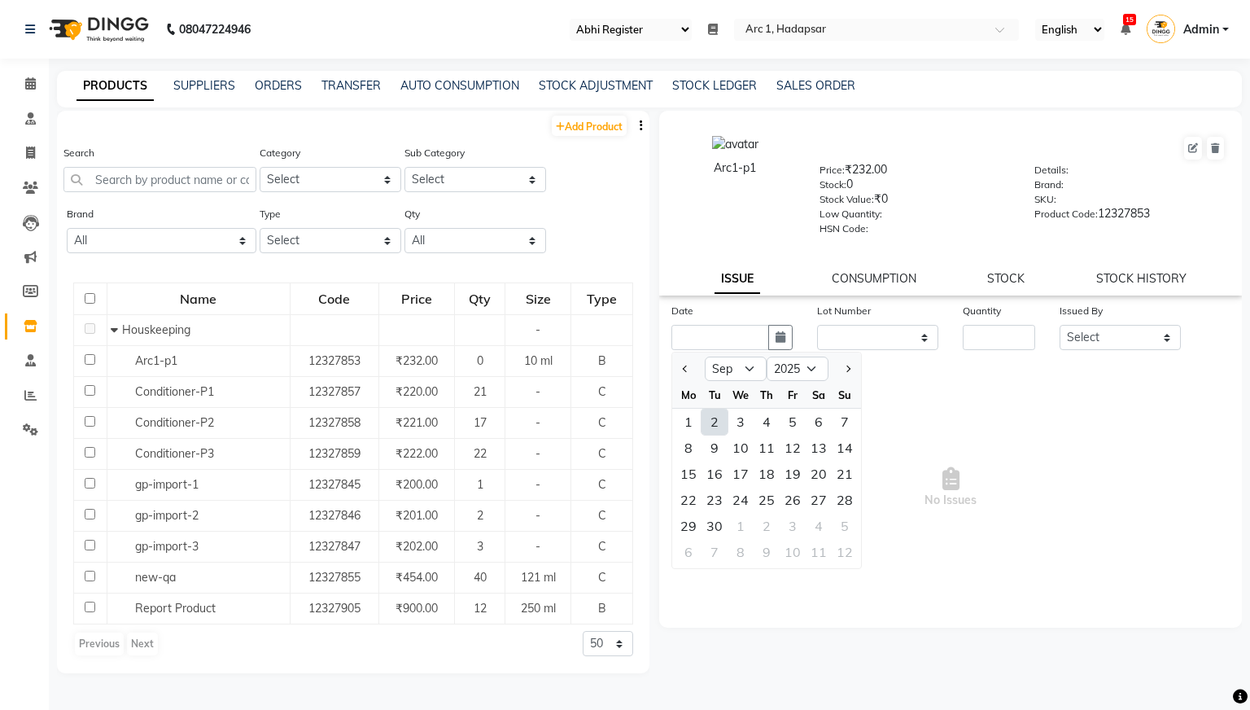
click at [716, 413] on div "2" at bounding box center [715, 422] width 26 height 26
type input "02-09-2025"
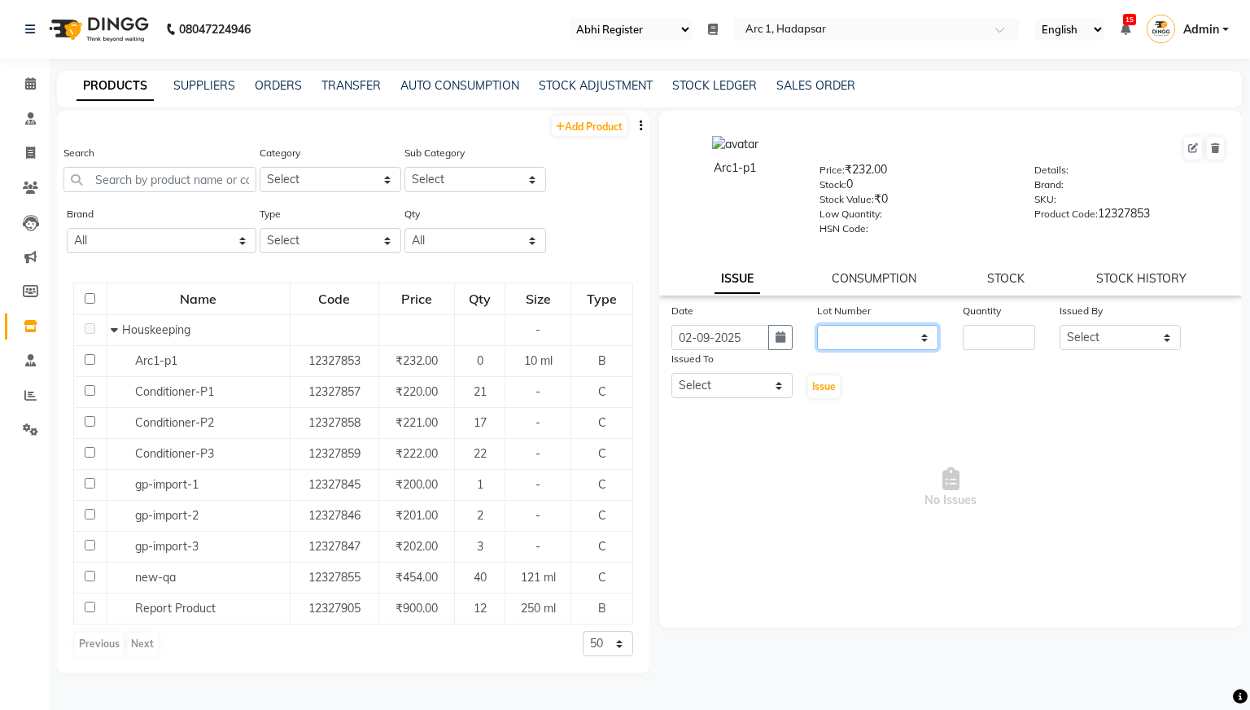
click at [917, 336] on select "None" at bounding box center [877, 337] width 121 height 25
click at [1018, 276] on link "STOCK" at bounding box center [1005, 278] width 37 height 15
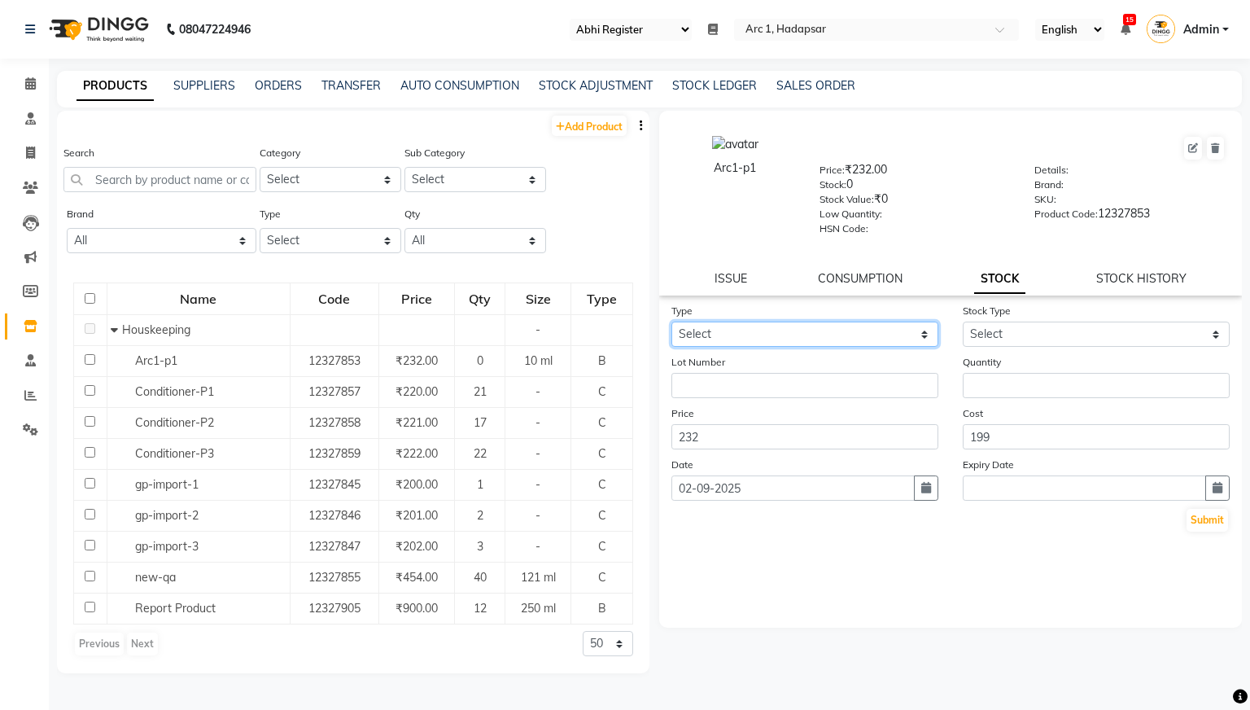
click at [803, 332] on select "Select In Out" at bounding box center [805, 334] width 267 height 25
select select "in"
click at [672, 322] on select "Select In Out" at bounding box center [805, 334] width 267 height 25
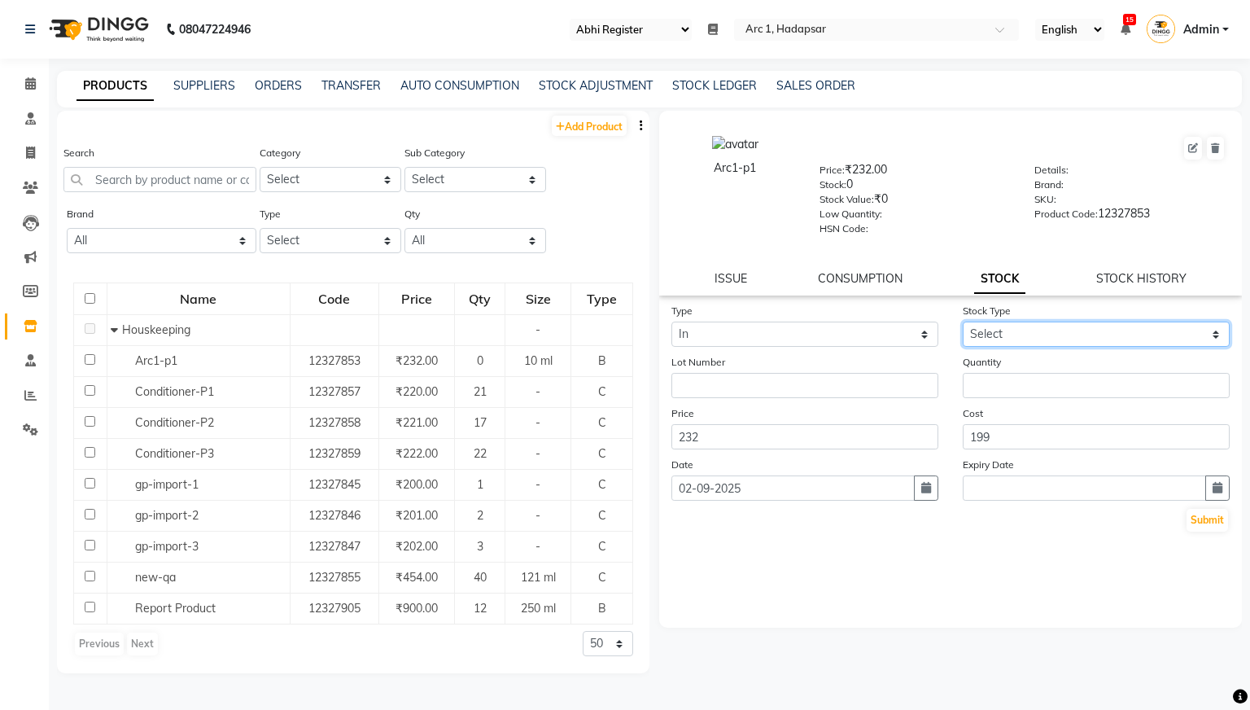
click at [999, 340] on select "Select New Stock Adjustment Return Other" at bounding box center [1096, 334] width 267 height 25
select select "new stock"
click at [963, 322] on select "Select New Stock Adjustment Return Other" at bounding box center [1096, 334] width 267 height 25
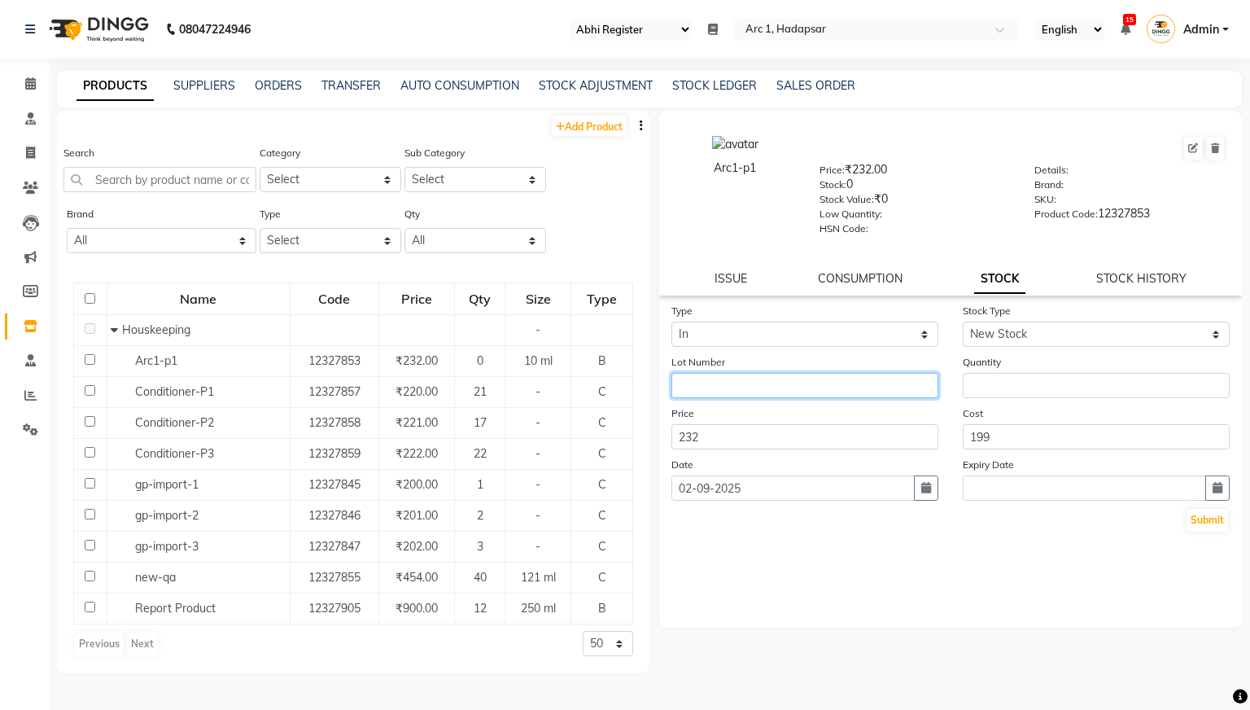
click at [840, 394] on input "text" at bounding box center [805, 385] width 267 height 25
type input "1189"
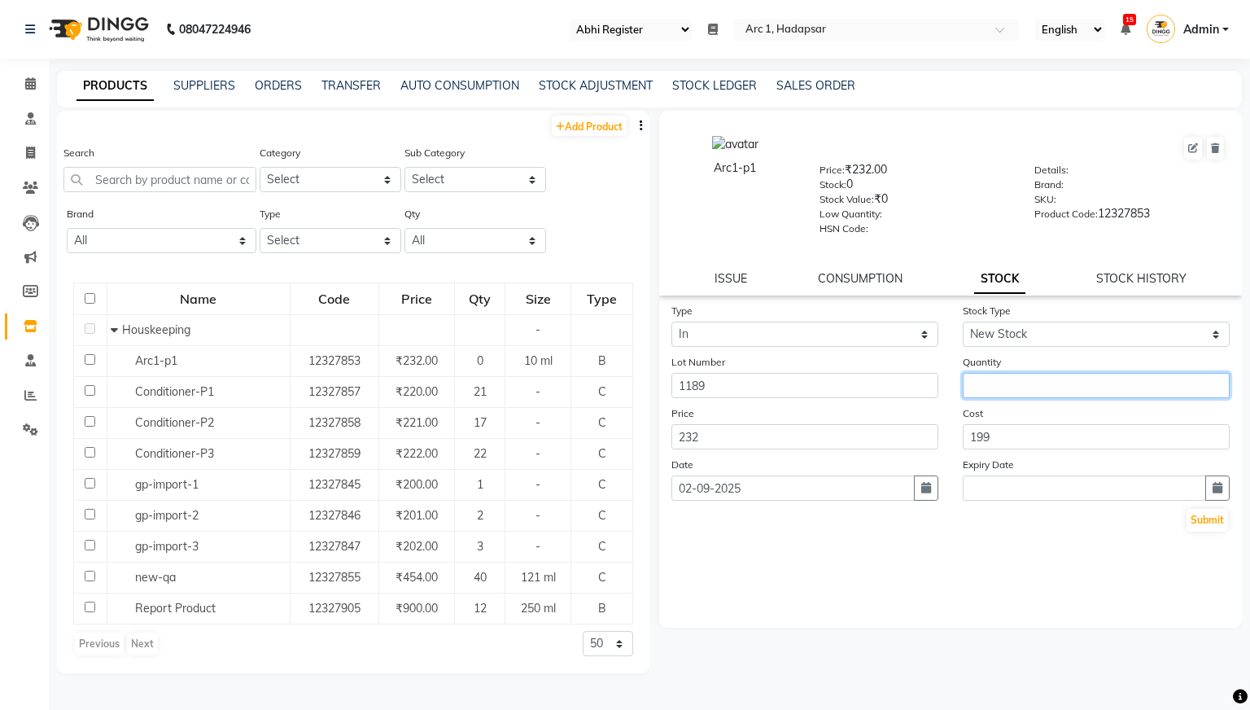
click at [1031, 389] on input "number" at bounding box center [1096, 385] width 267 height 25
type input "5"
click at [1217, 486] on icon "button" at bounding box center [1218, 487] width 10 height 11
select select "9"
select select "2025"
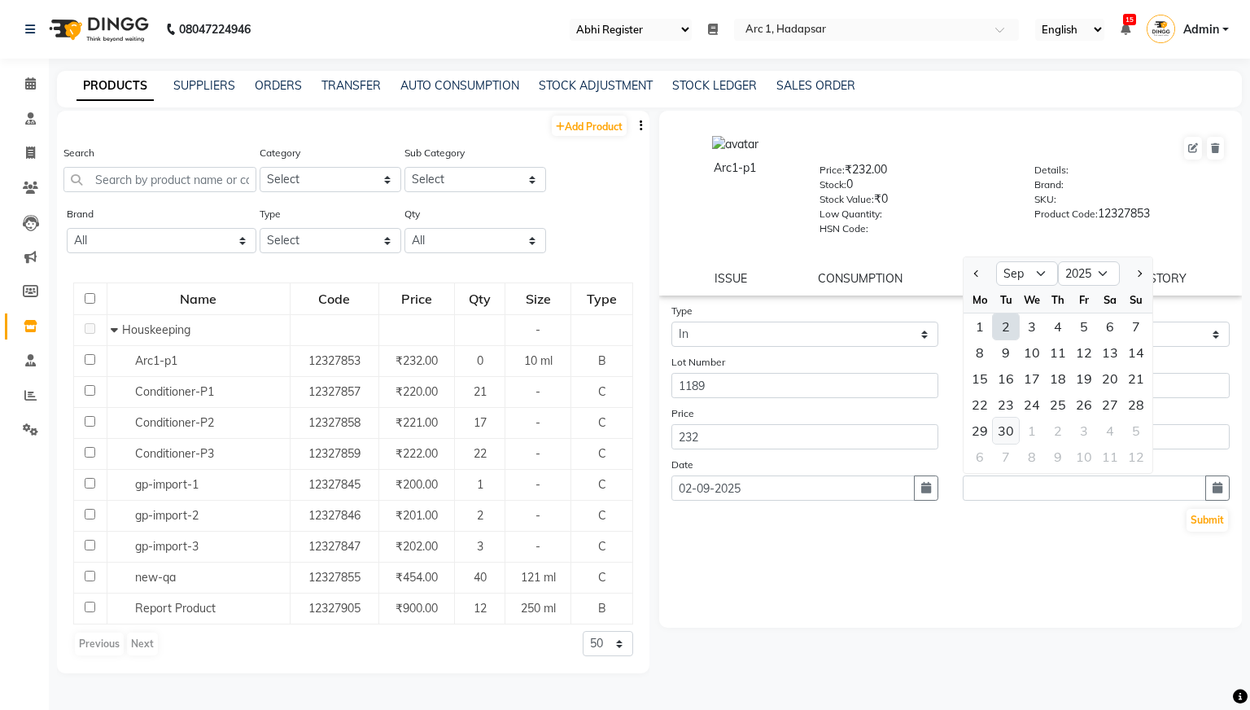
click at [996, 421] on div "30" at bounding box center [1006, 431] width 26 height 26
type input "30-09-2025"
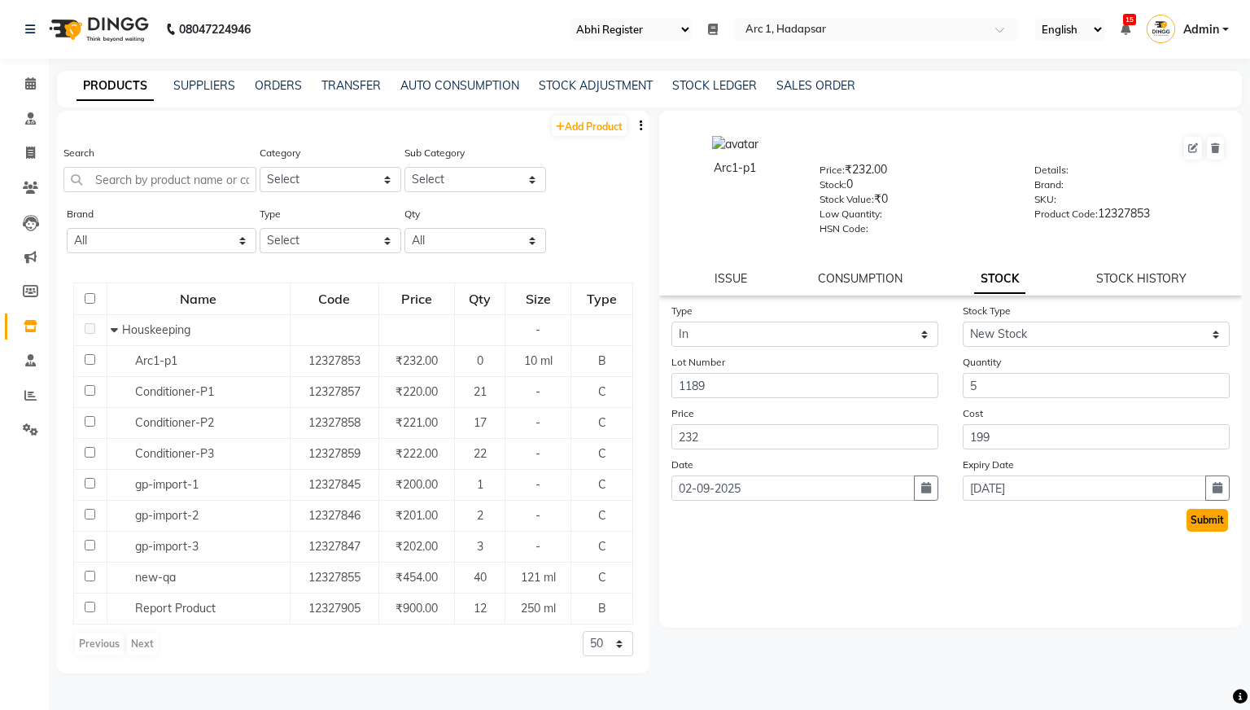
click at [1210, 520] on button "Submit" at bounding box center [1208, 520] width 42 height 23
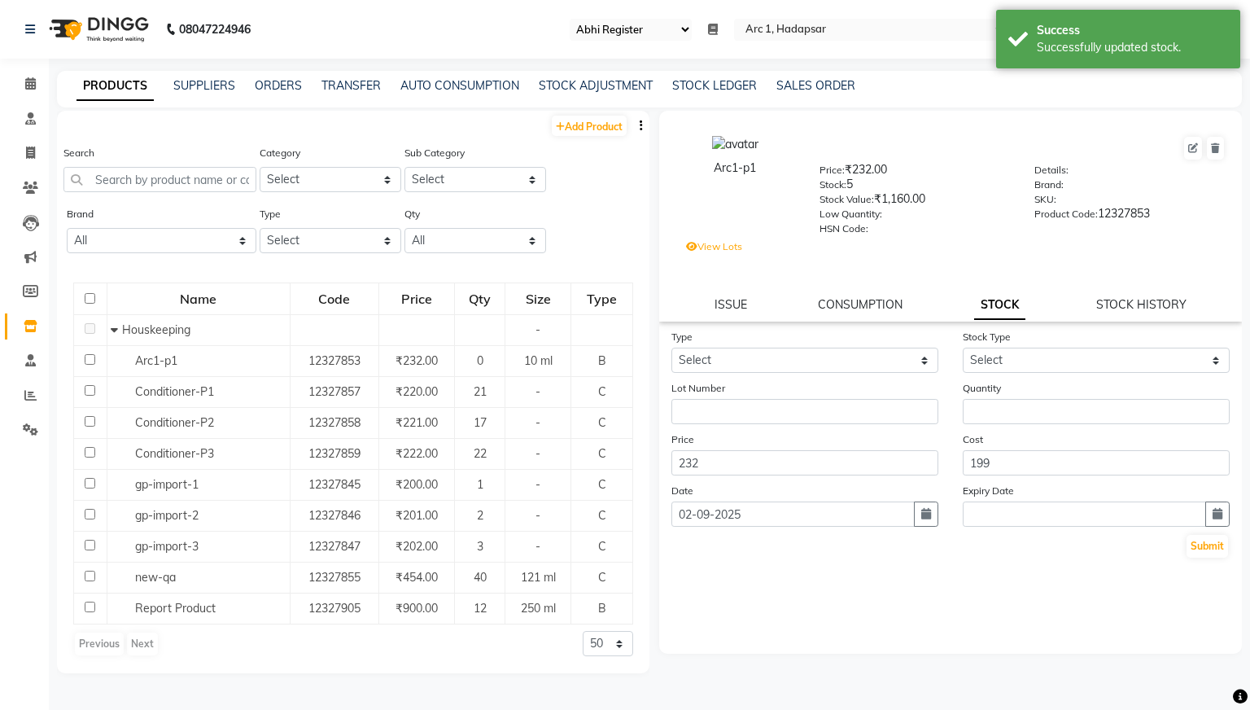
click at [721, 243] on label "View Lots" at bounding box center [714, 246] width 56 height 15
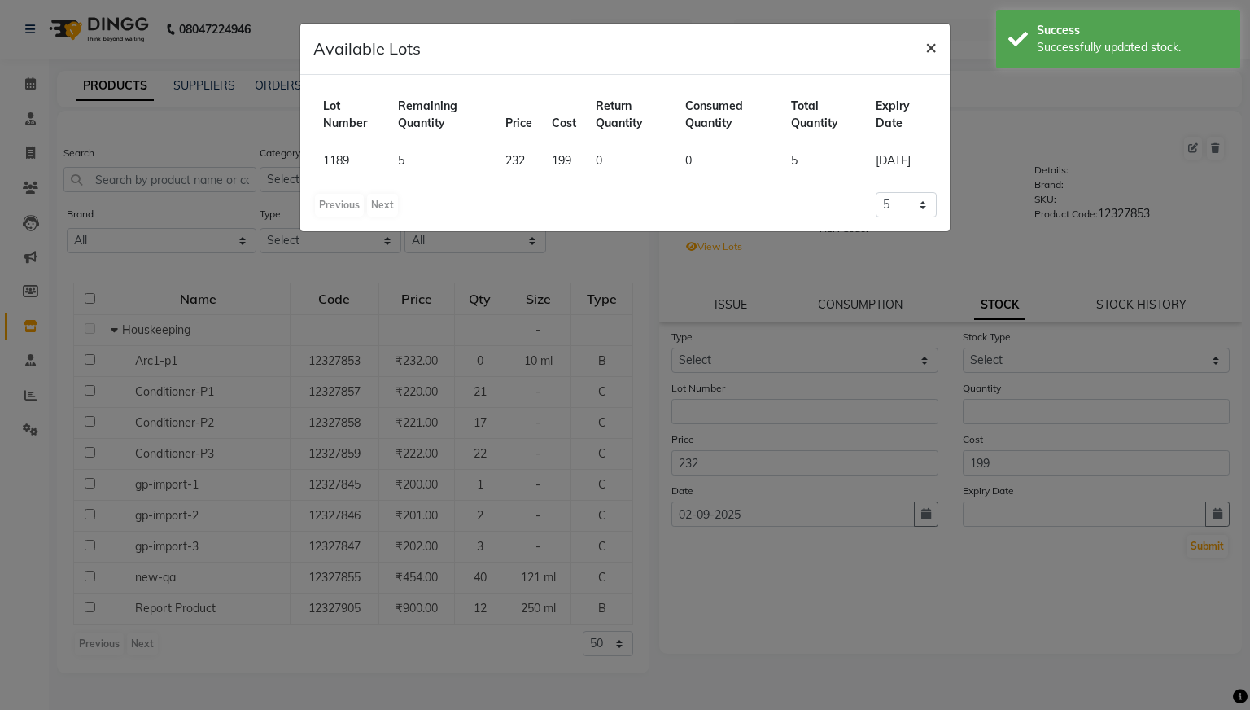
click at [933, 46] on span "×" at bounding box center [931, 46] width 11 height 24
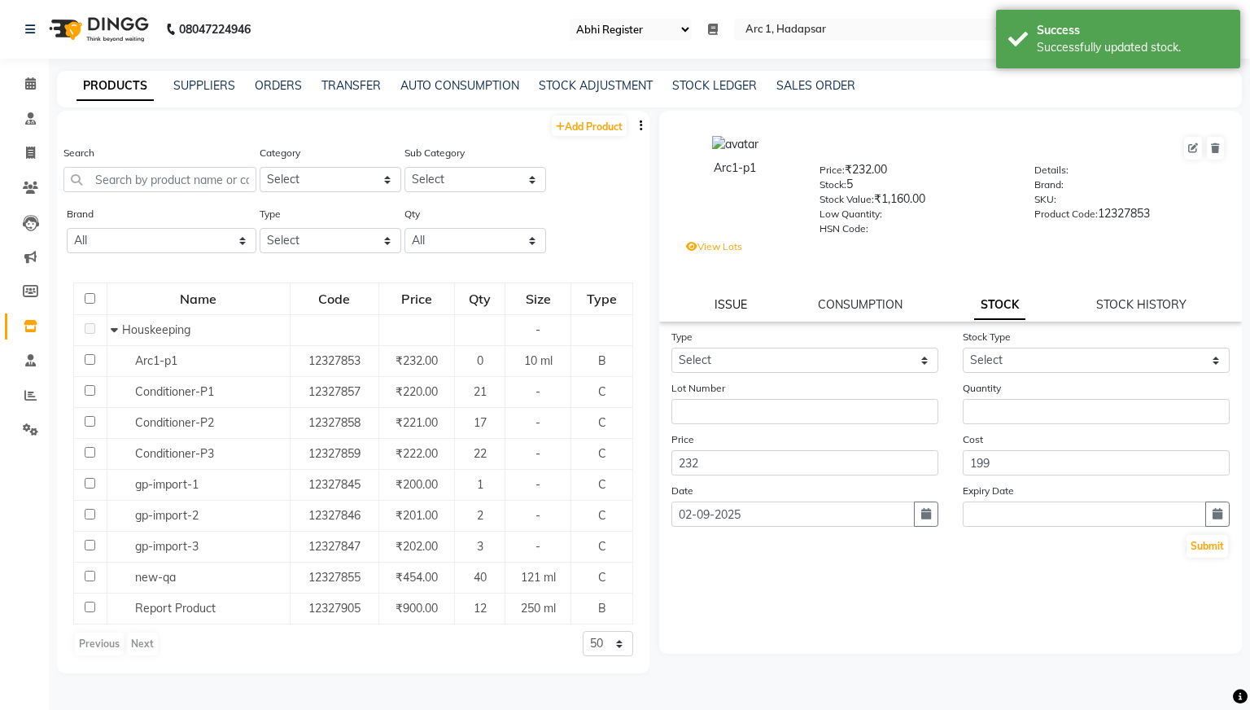
click at [745, 299] on link "ISSUE" at bounding box center [731, 304] width 33 height 15
select select
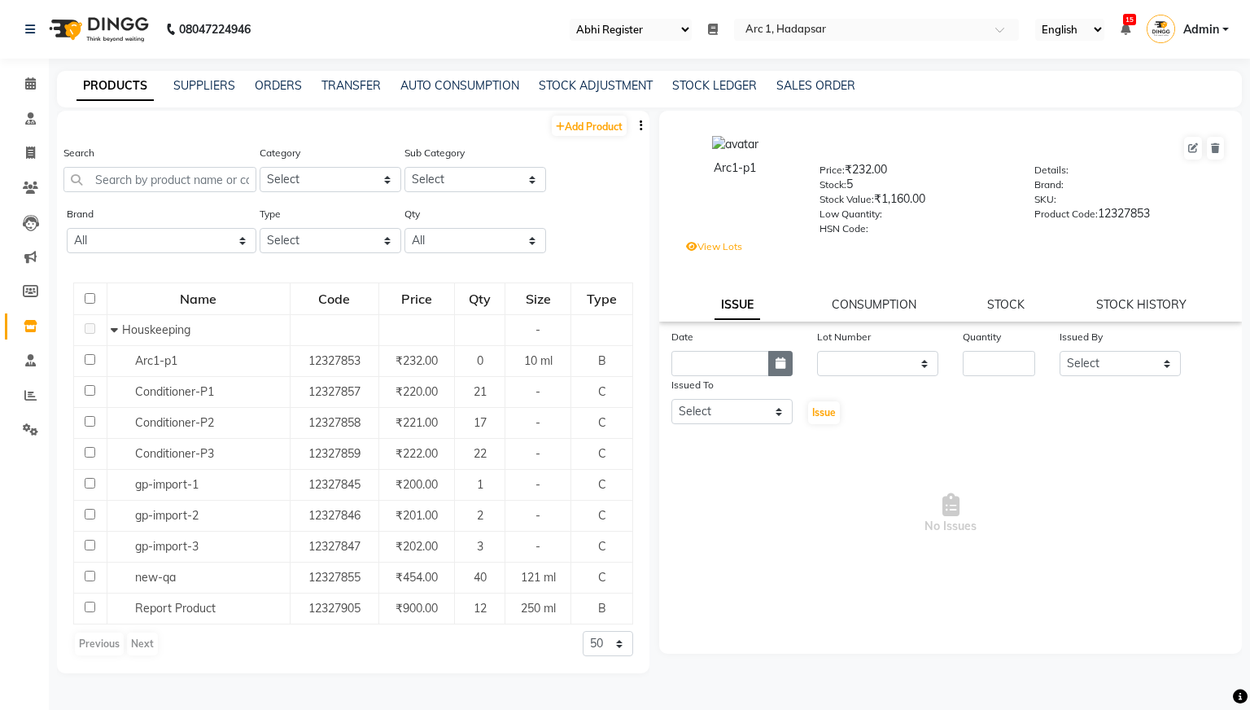
click at [786, 369] on button "button" at bounding box center [780, 363] width 24 height 25
select select "9"
select select "2025"
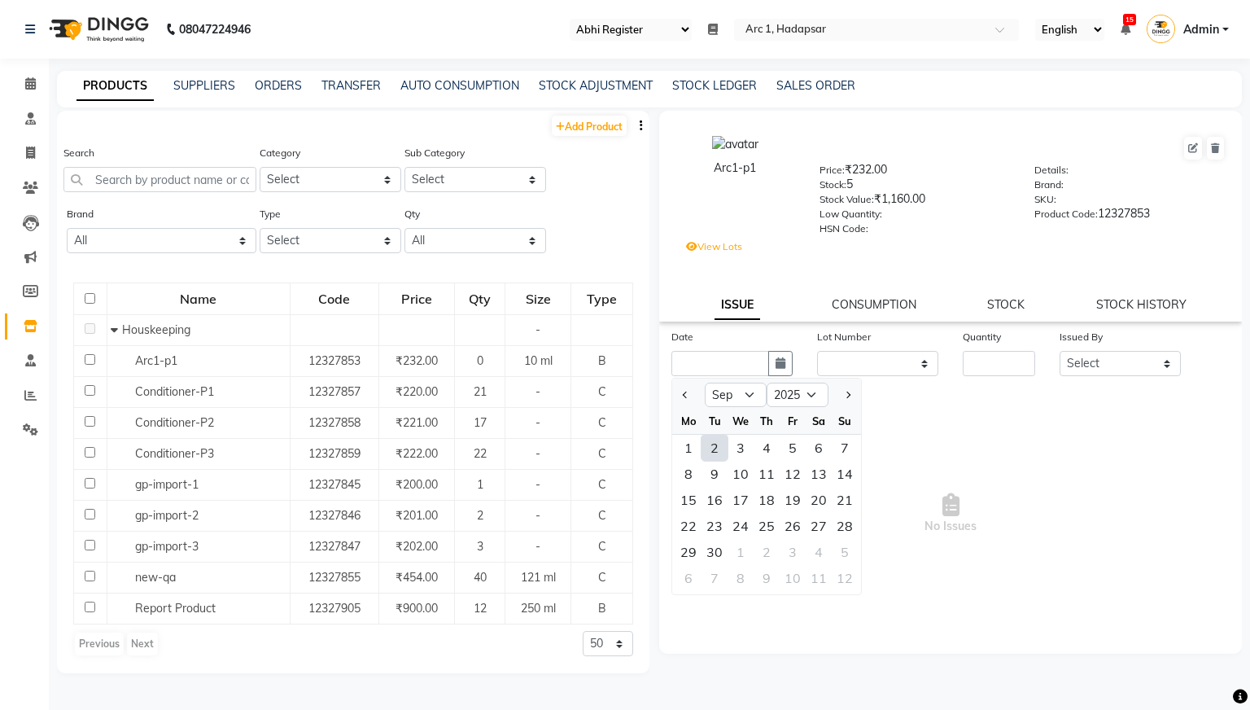
click at [710, 447] on div "2" at bounding box center [715, 448] width 26 height 26
type input "02-09-2025"
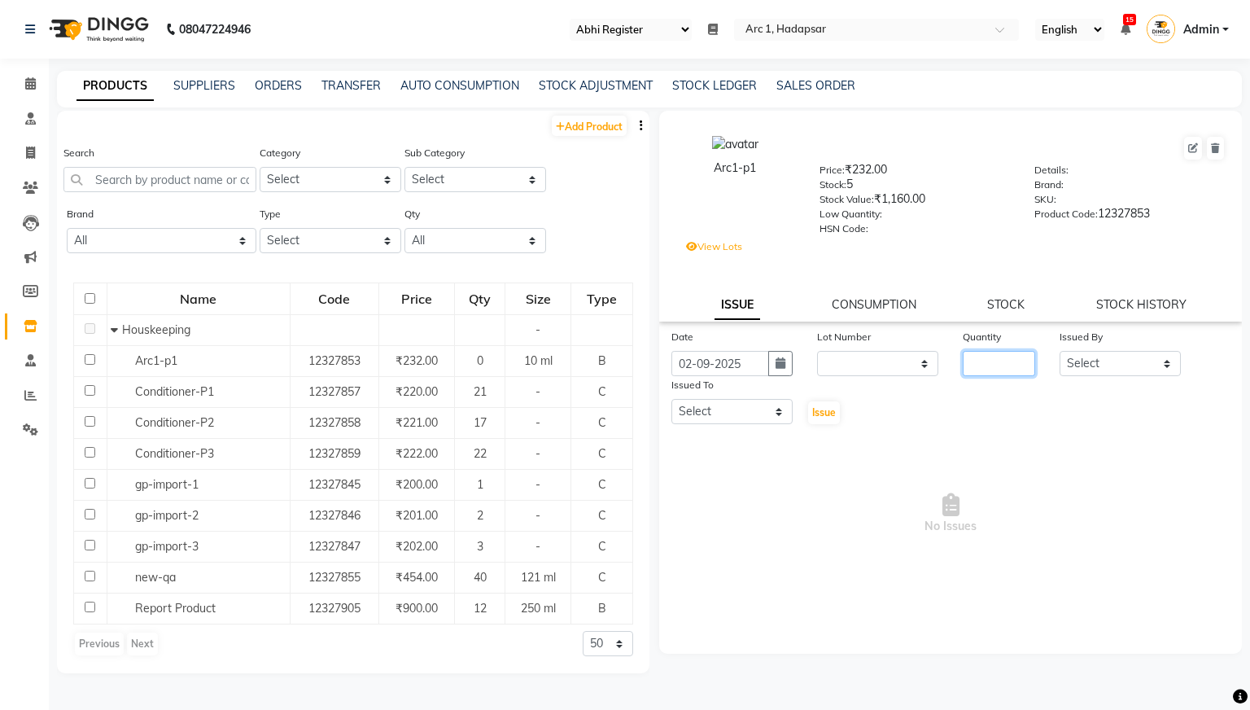
click at [1009, 362] on input "number" at bounding box center [999, 363] width 72 height 25
type input "5"
click at [1124, 370] on select "Select Avinash Test DINGG test 1 Divyani Ganesh P Harsh Patidar QA-2 Shivam Suk…" at bounding box center [1120, 363] width 121 height 25
select select "1680"
click at [1060, 351] on select "Select Avinash Test DINGG test 1 Divyani Ganesh P Harsh Patidar QA-2 Shivam Suk…" at bounding box center [1120, 363] width 121 height 25
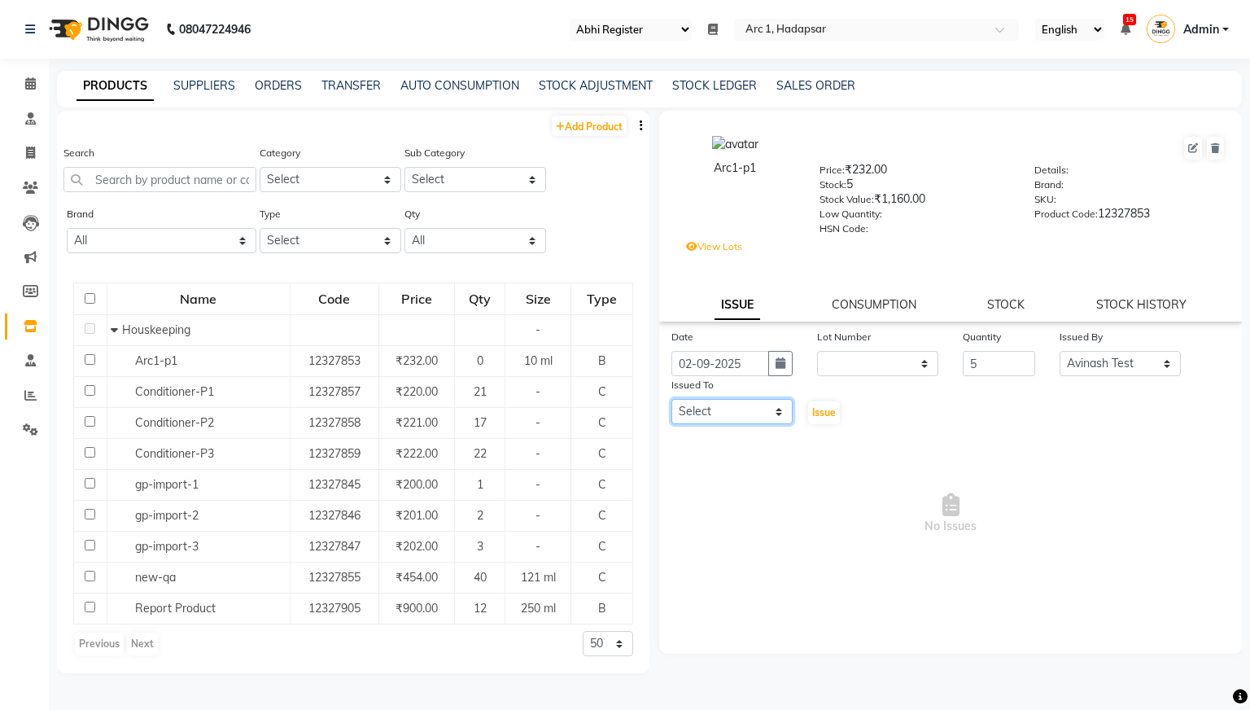
click at [778, 414] on select "Select Avinash Test DINGG test 1 Divyani Ganesh P Harsh Patidar QA-2 Shivam Suk…" at bounding box center [732, 411] width 121 height 25
select select "1757"
click at [672, 399] on select "Select Avinash Test DINGG test 1 Divyani Ganesh P Harsh Patidar QA-2 Shivam Suk…" at bounding box center [732, 411] width 121 height 25
click at [826, 415] on span "Issue" at bounding box center [824, 412] width 24 height 12
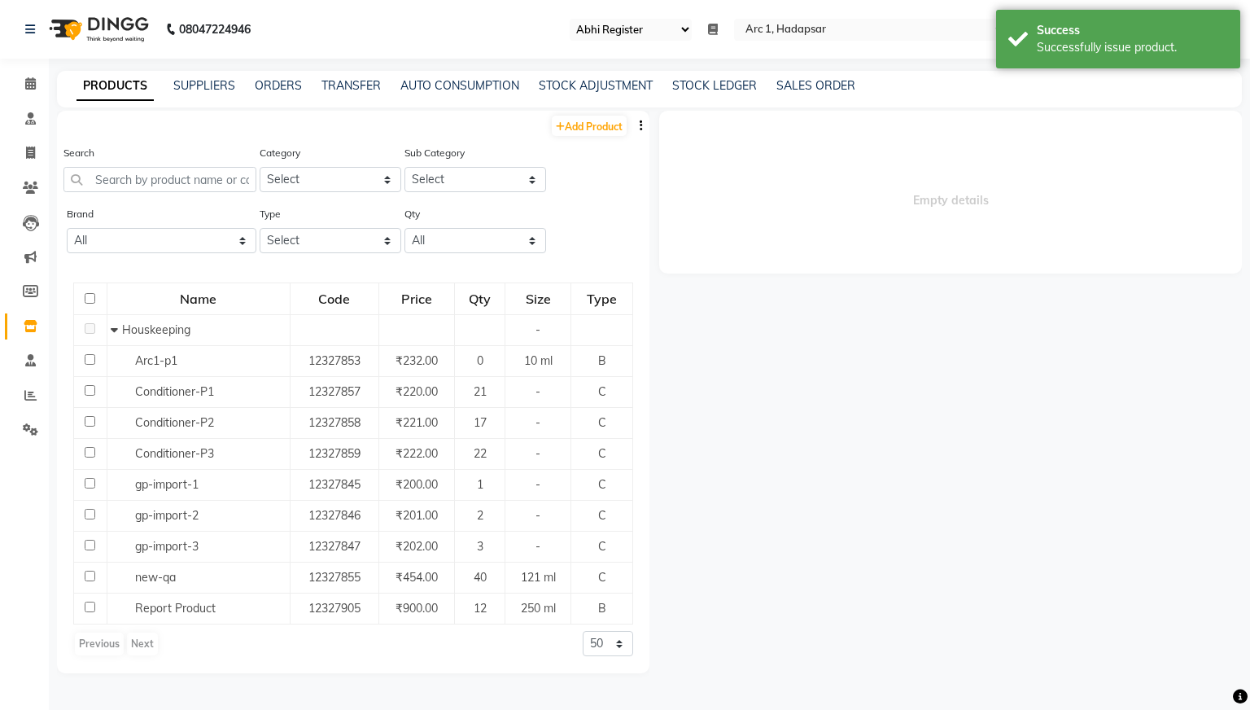
select select
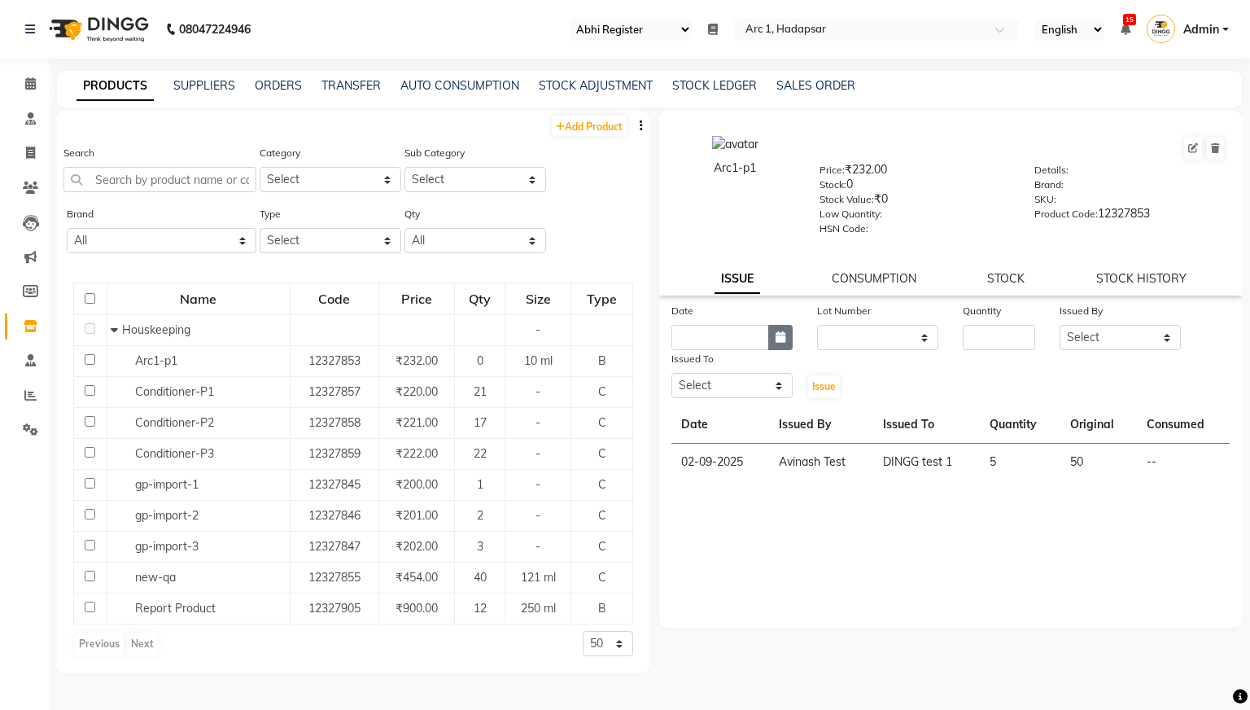
click at [782, 337] on icon "button" at bounding box center [781, 336] width 10 height 11
select select "9"
select select "2025"
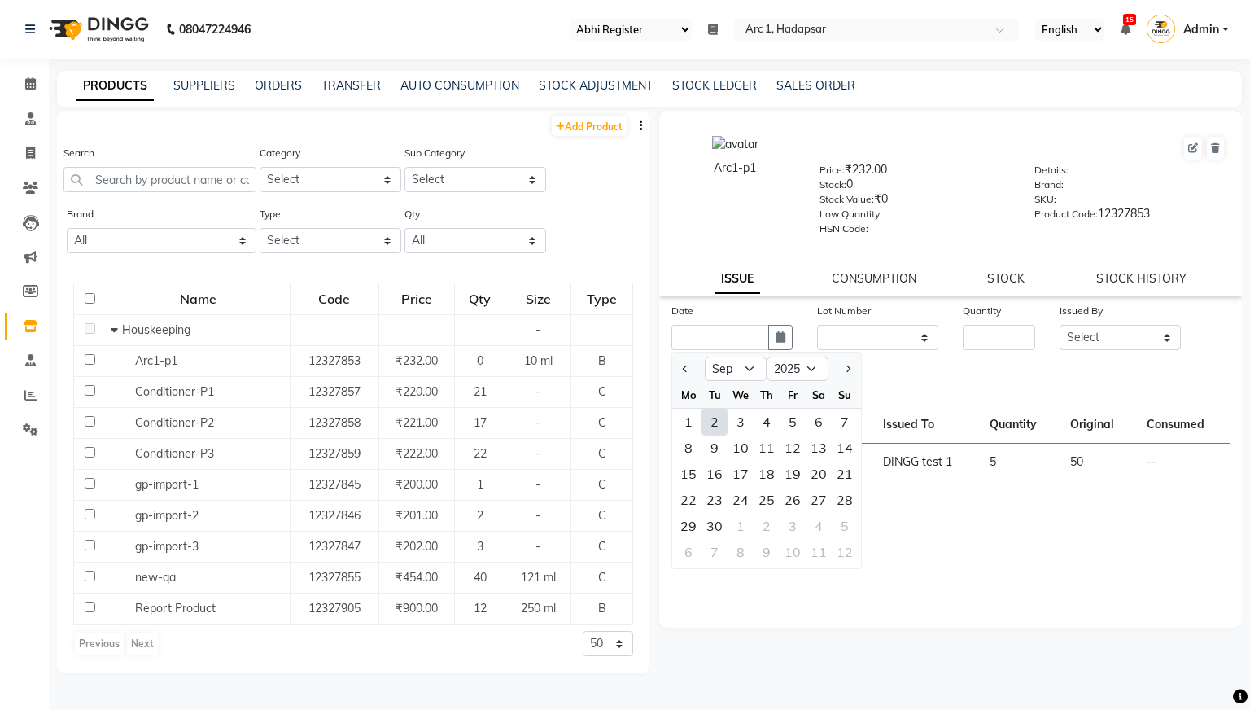
click at [723, 418] on div "2" at bounding box center [715, 422] width 26 height 26
type input "02-09-2025"
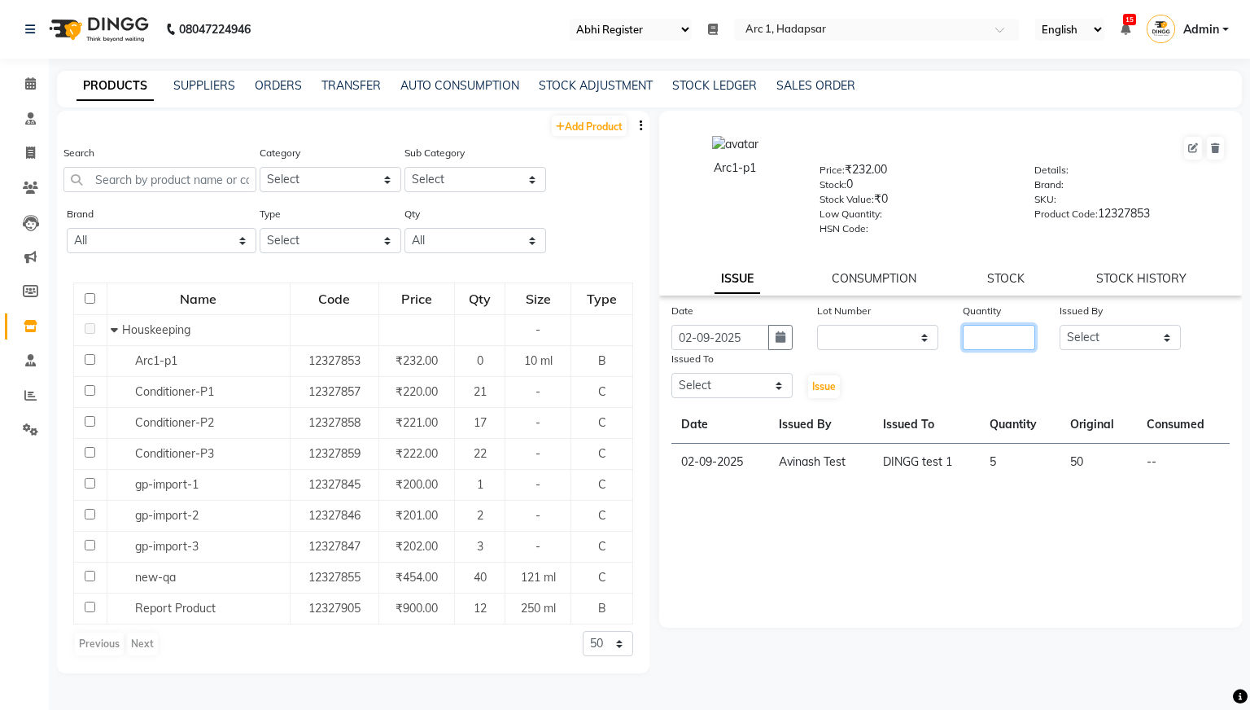
click at [1000, 331] on input "number" at bounding box center [999, 337] width 72 height 25
type input "2"
click at [1140, 336] on select "Select Avinash Test DINGG test 1 Divyani Ganesh P Harsh Patidar QA-2 Shivam Suk…" at bounding box center [1120, 337] width 121 height 25
select select "1680"
click at [1060, 325] on select "Select Avinash Test DINGG test 1 Divyani Ganesh P Harsh Patidar QA-2 Shivam Suk…" at bounding box center [1120, 337] width 121 height 25
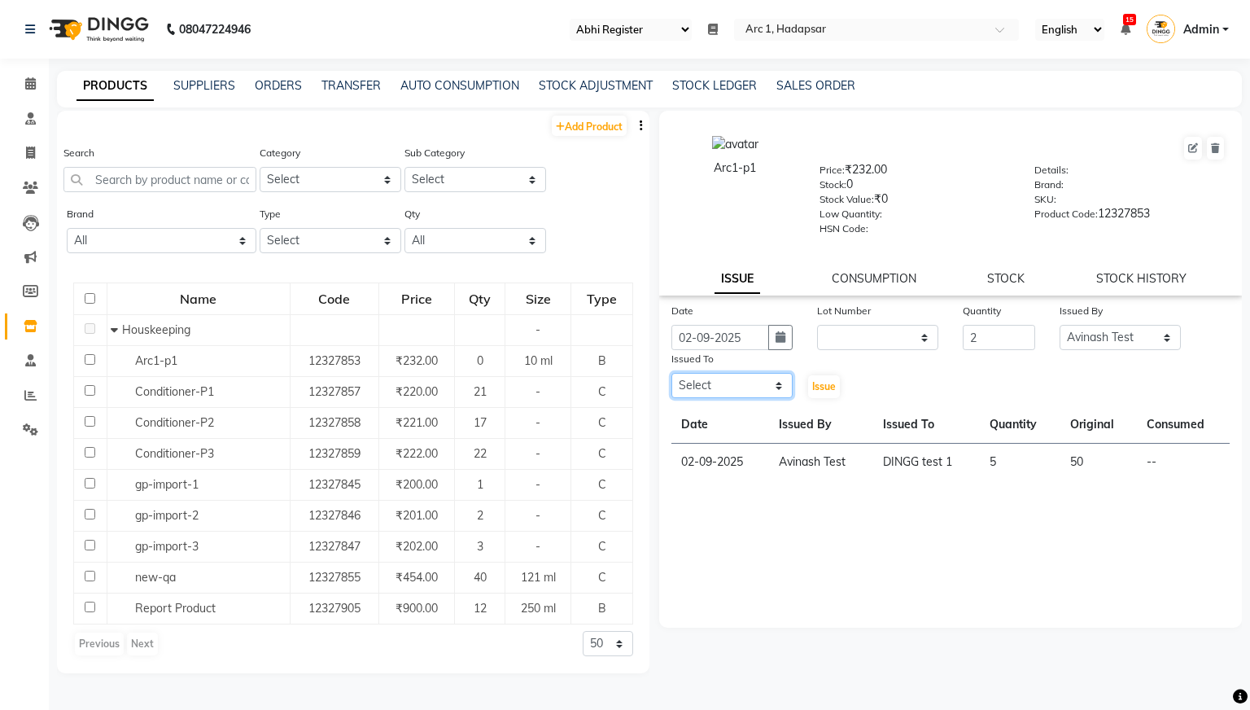
click at [781, 383] on select "Select Avinash Test DINGG test 1 Divyani Ganesh P Harsh Patidar QA-2 Shivam Suk…" at bounding box center [732, 385] width 121 height 25
click at [672, 373] on select "Select Avinash Test DINGG test 1 Divyani Ganesh P Harsh Patidar QA-2 Shivam Suk…" at bounding box center [732, 385] width 121 height 25
click at [771, 390] on select "Select Avinash Test DINGG test 1 Divyani Ganesh P Harsh Patidar QA-2 Shivam Suk…" at bounding box center [732, 385] width 121 height 25
select select "1757"
click at [672, 373] on select "Select Avinash Test DINGG test 1 Divyani Ganesh P Harsh Patidar QA-2 Shivam Suk…" at bounding box center [732, 385] width 121 height 25
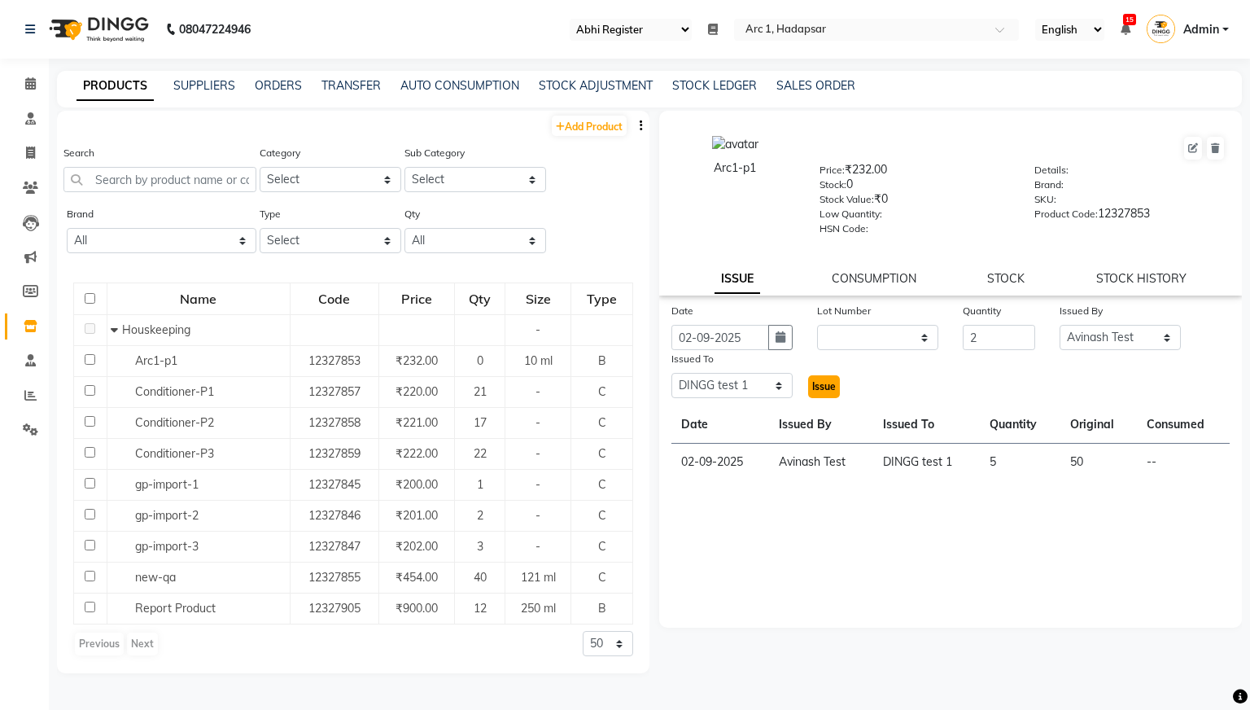
click at [821, 390] on span "Issue" at bounding box center [824, 386] width 24 height 12
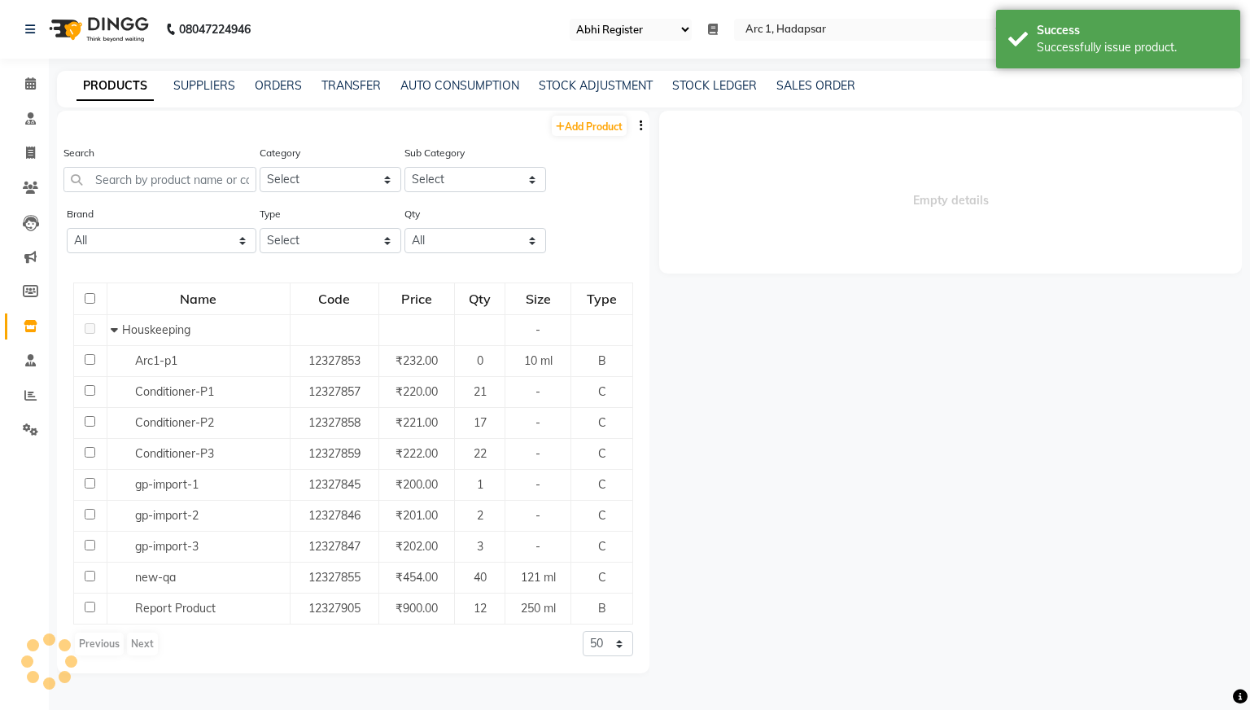
select select
